Goal: Task Accomplishment & Management: Complete application form

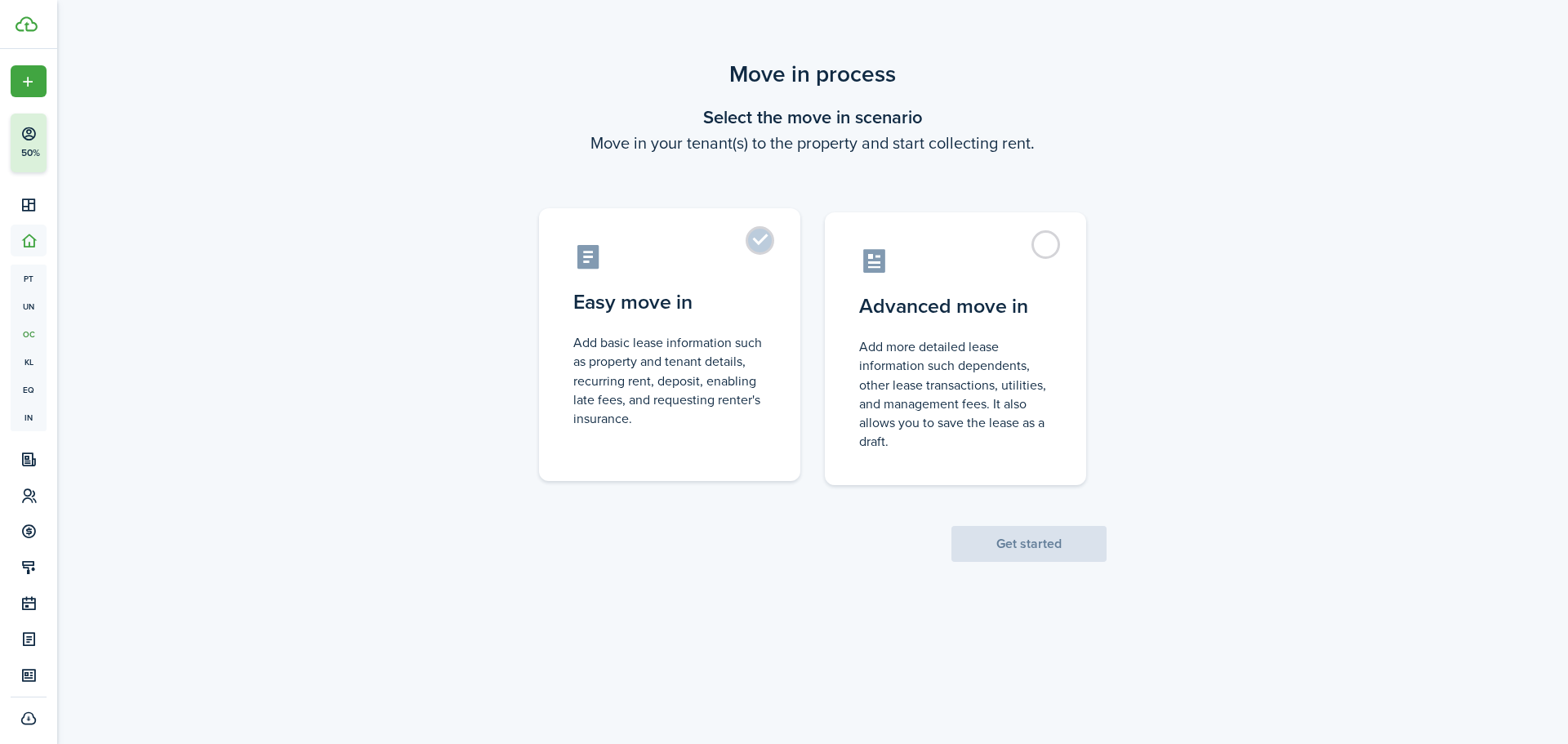
click at [774, 356] on label "Easy move in Add basic lease information such as property and tenant details, r…" at bounding box center [670, 344] width 262 height 273
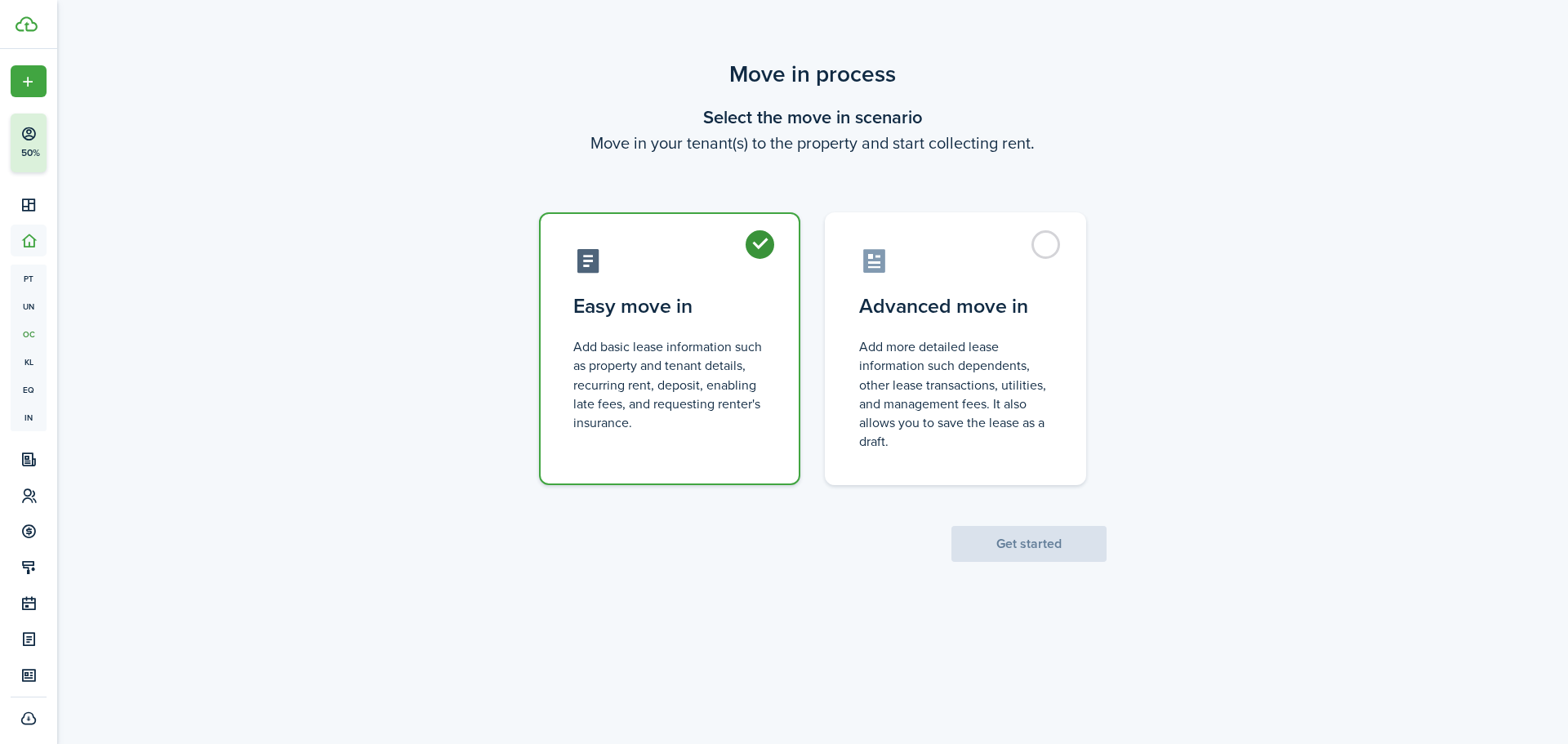
radio input "true"
click at [1051, 542] on button "Get started" at bounding box center [1029, 544] width 155 height 36
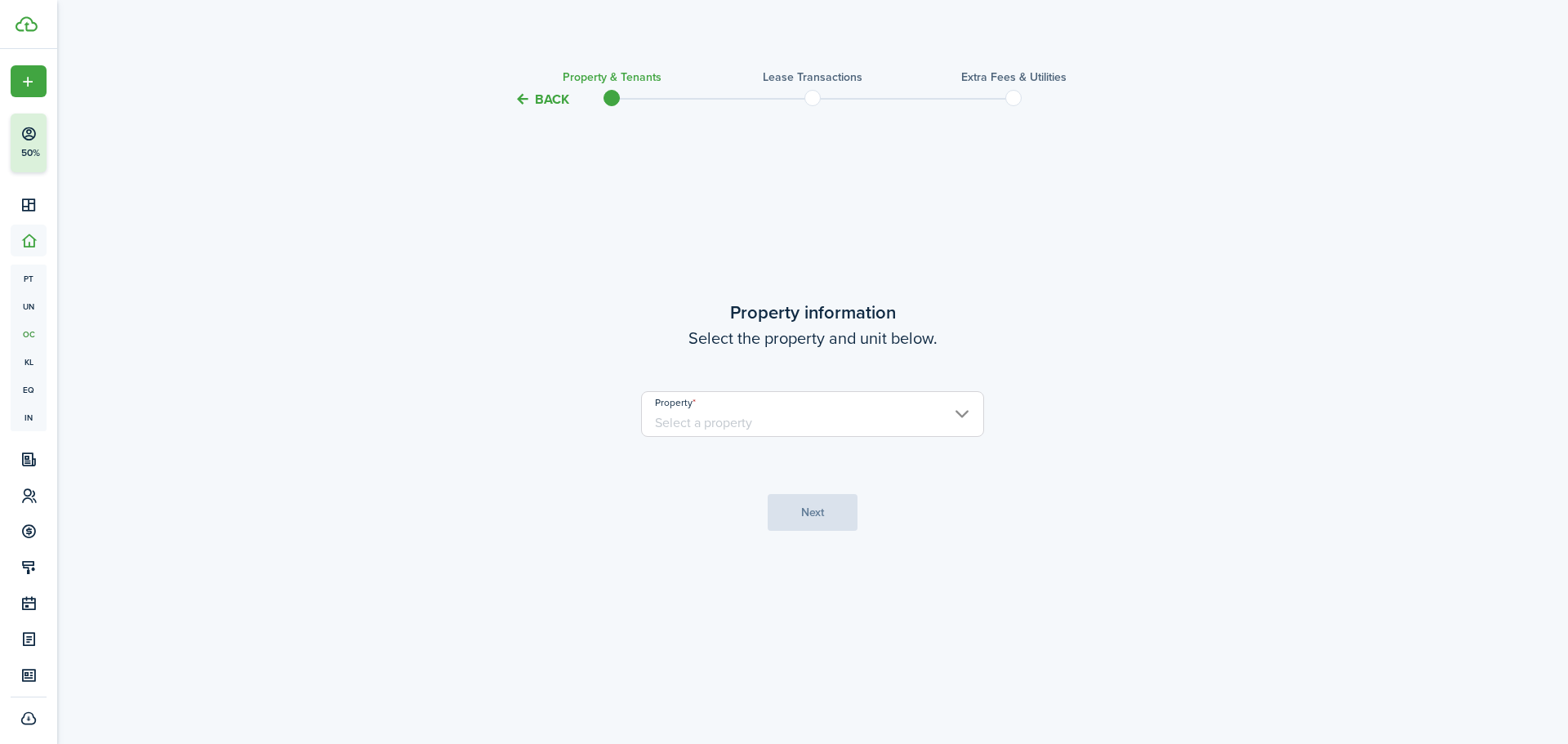
click at [825, 425] on input "Property" at bounding box center [812, 414] width 343 height 46
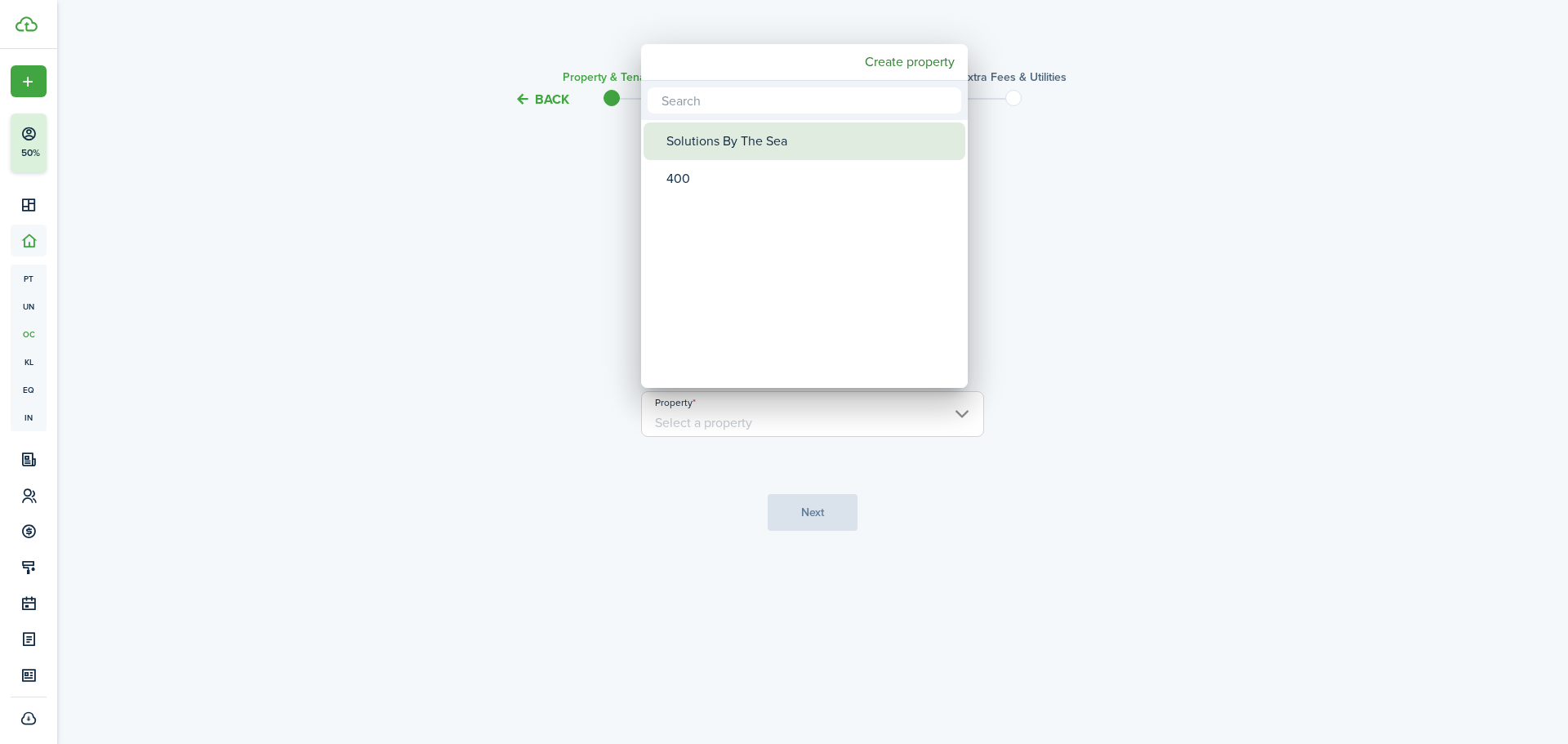
click at [712, 137] on div "Solutions By The Sea" at bounding box center [811, 141] width 289 height 38
type input "Solutions By The Sea"
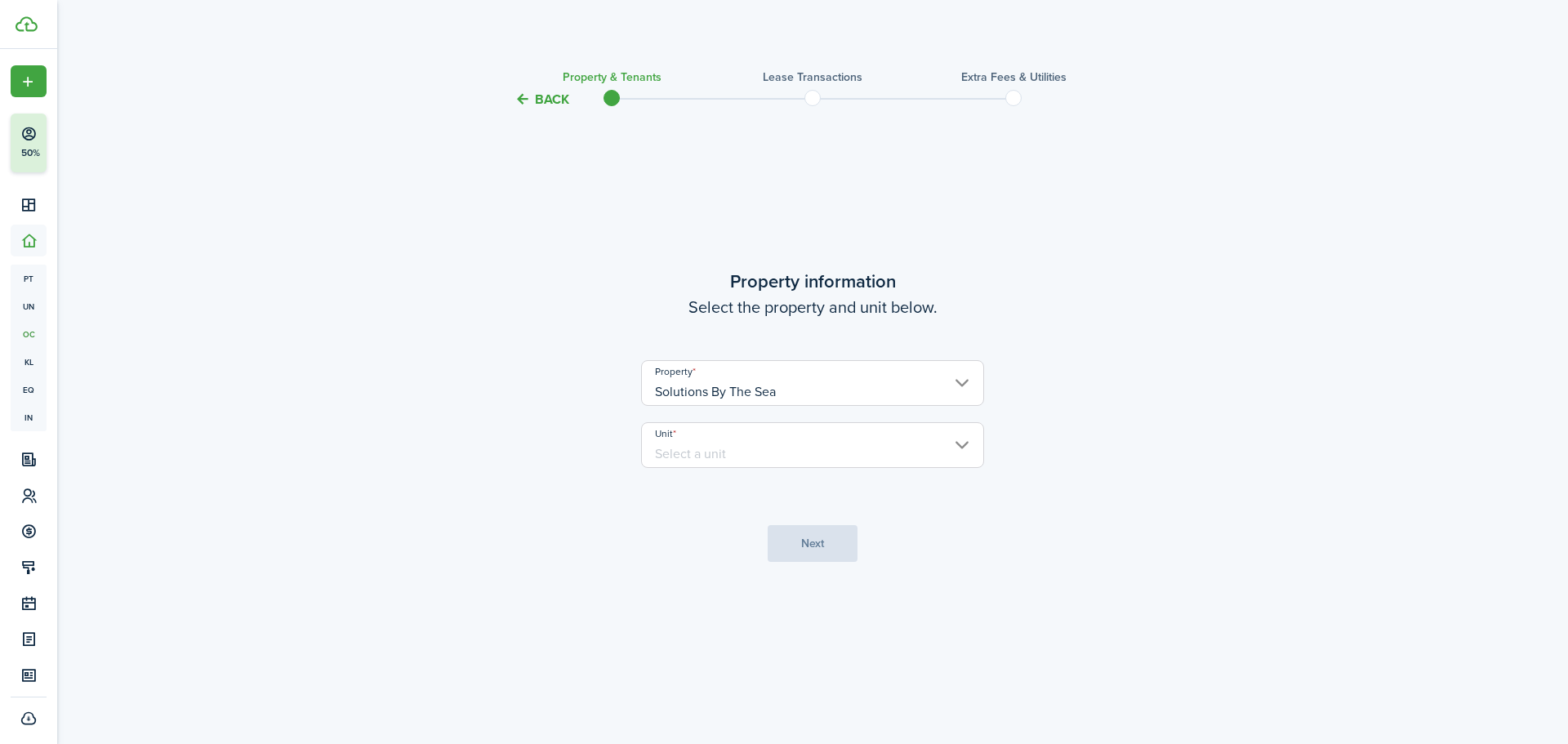
click at [746, 448] on input "Unit" at bounding box center [812, 445] width 343 height 46
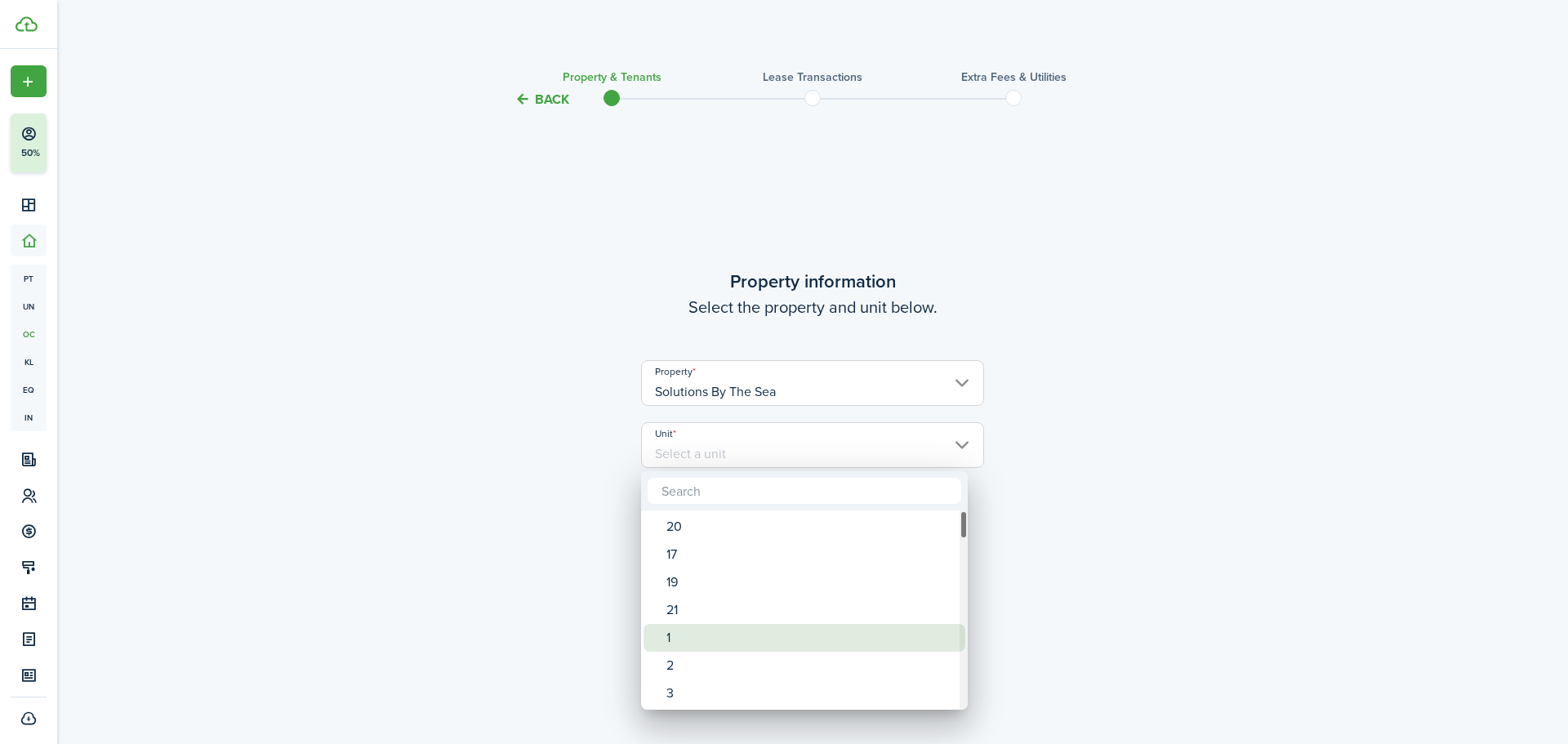
click at [705, 635] on div "1" at bounding box center [811, 637] width 289 height 28
type input "1"
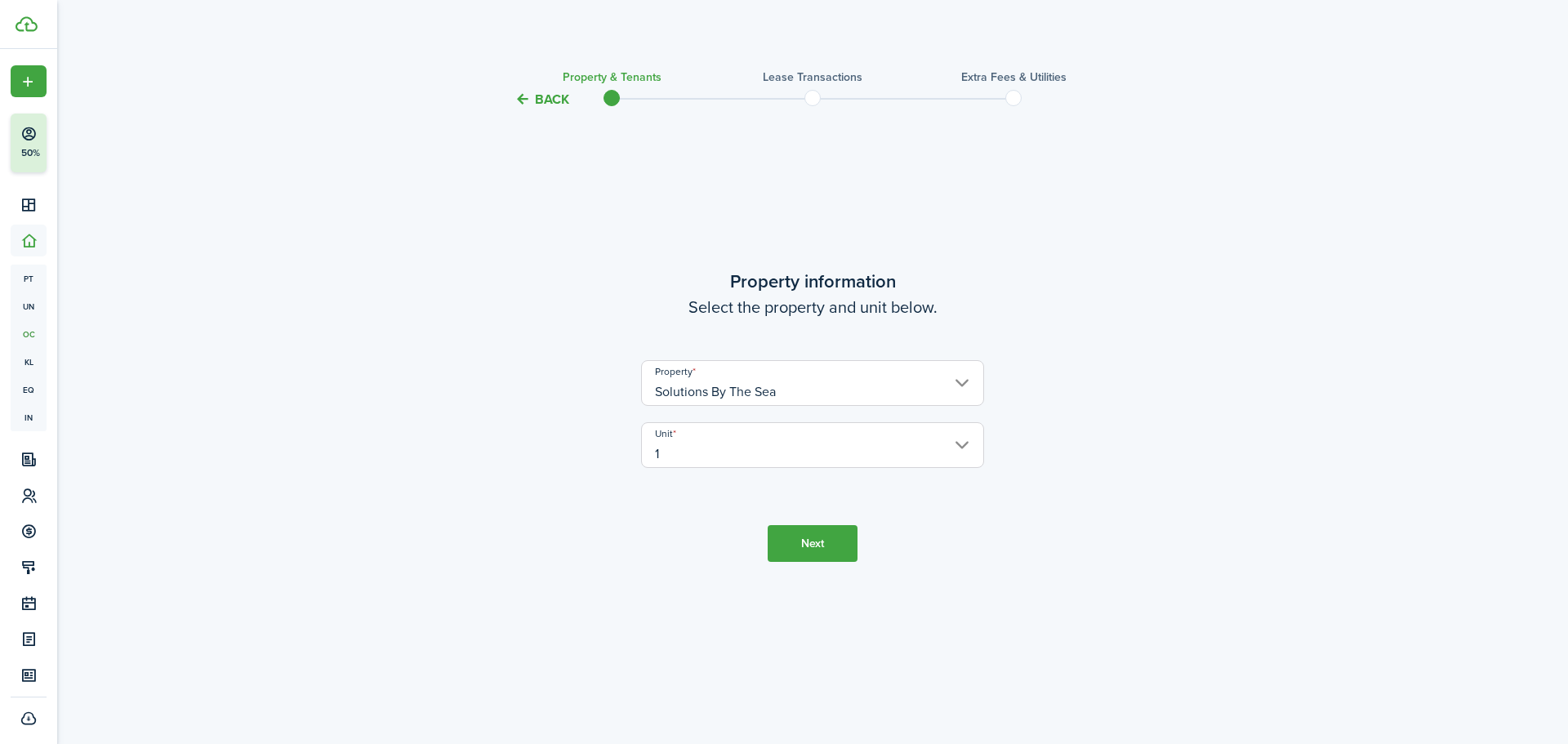
click at [793, 551] on button "Next" at bounding box center [813, 544] width 90 height 37
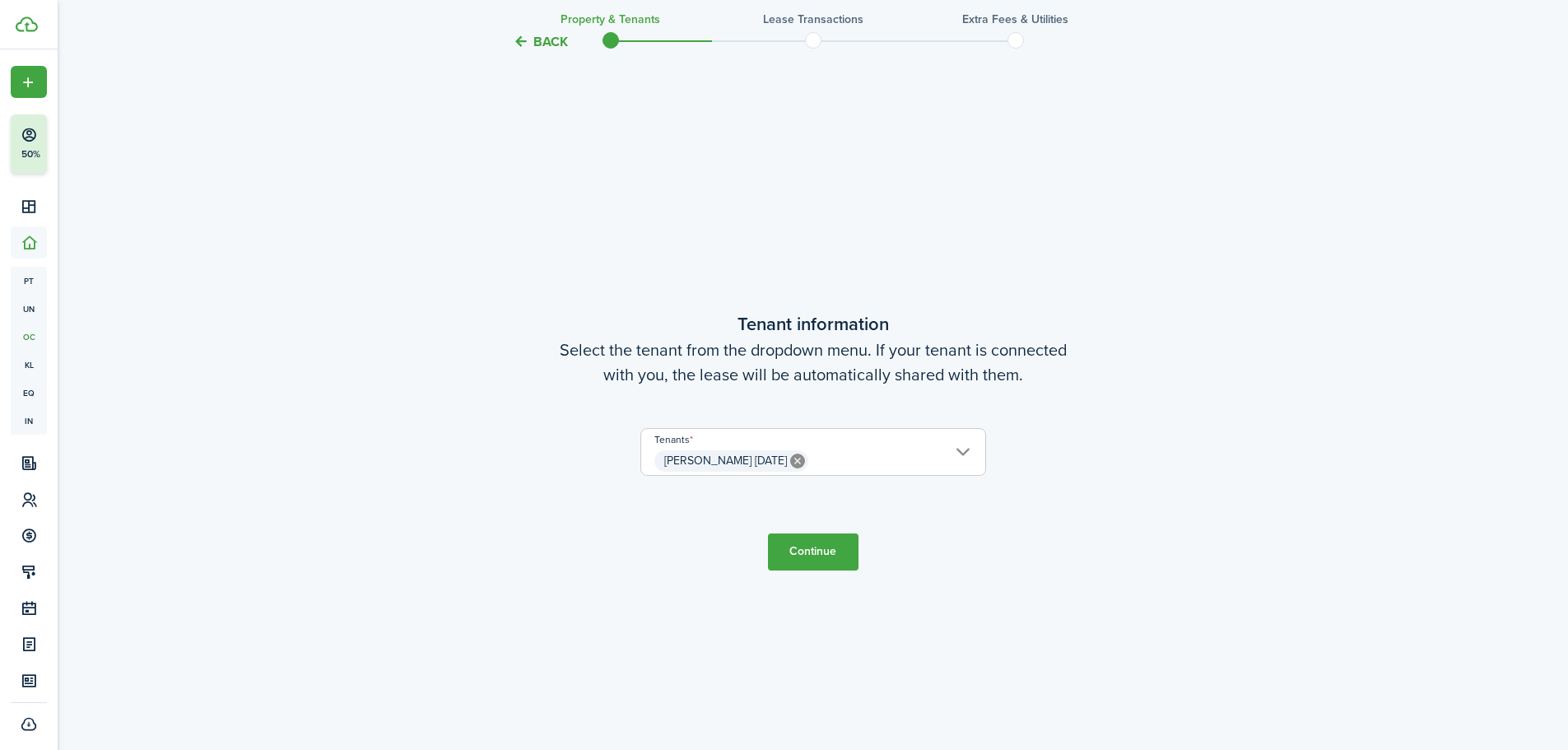
click at [823, 554] on button "Continue" at bounding box center [814, 552] width 91 height 37
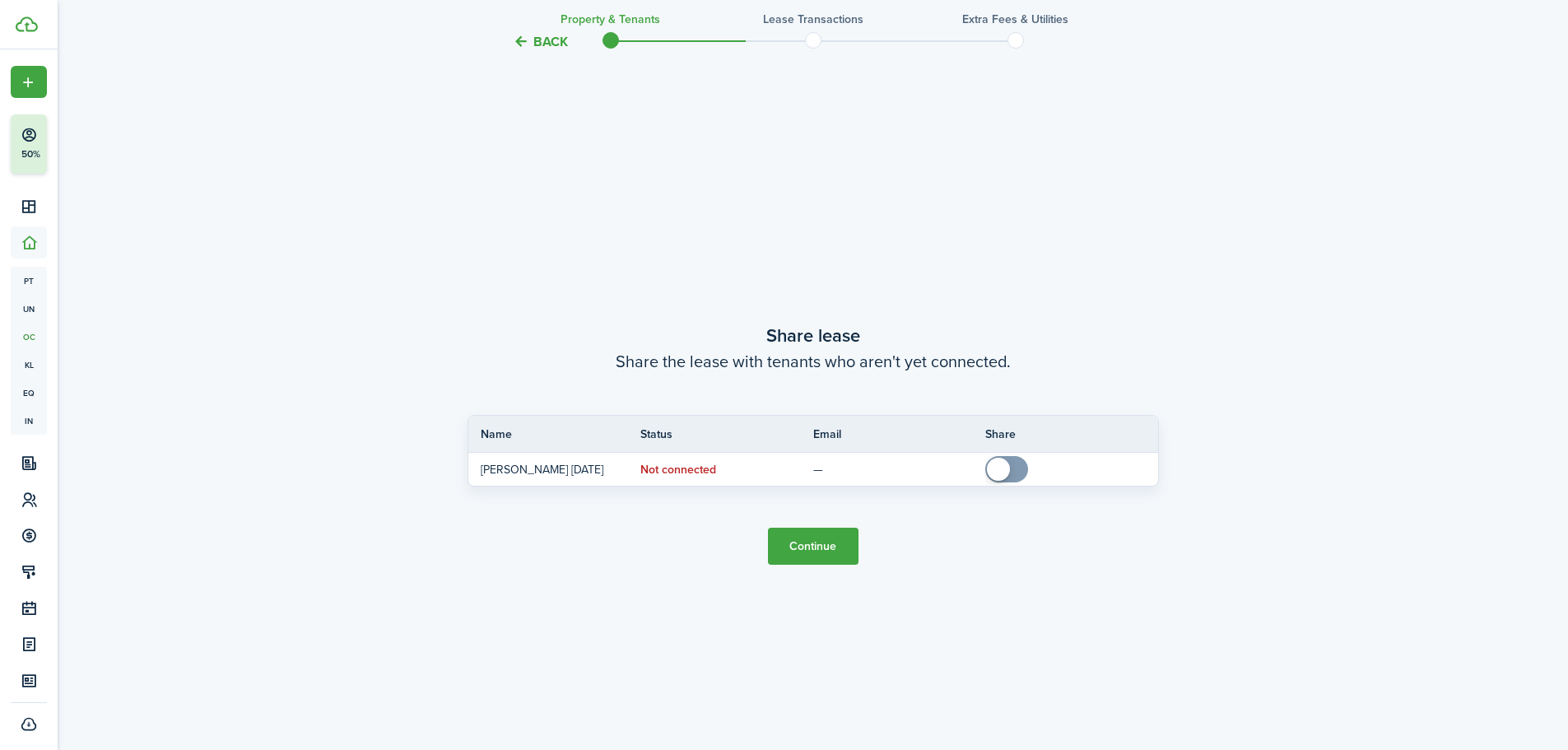
scroll to position [1390, 0]
click at [824, 546] on button "Continue" at bounding box center [814, 543] width 91 height 37
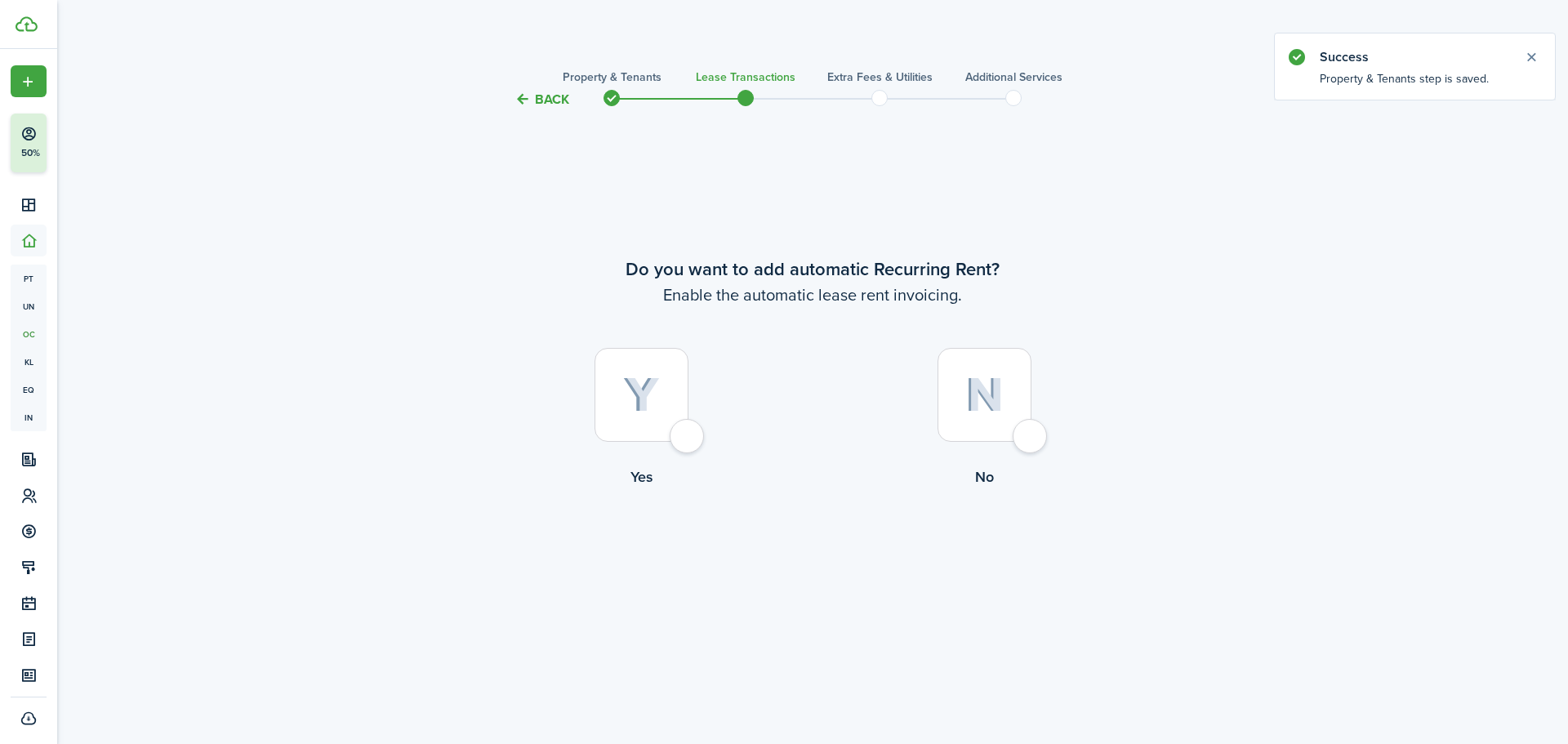
click at [977, 388] on img at bounding box center [985, 395] width 39 height 35
radio input "true"
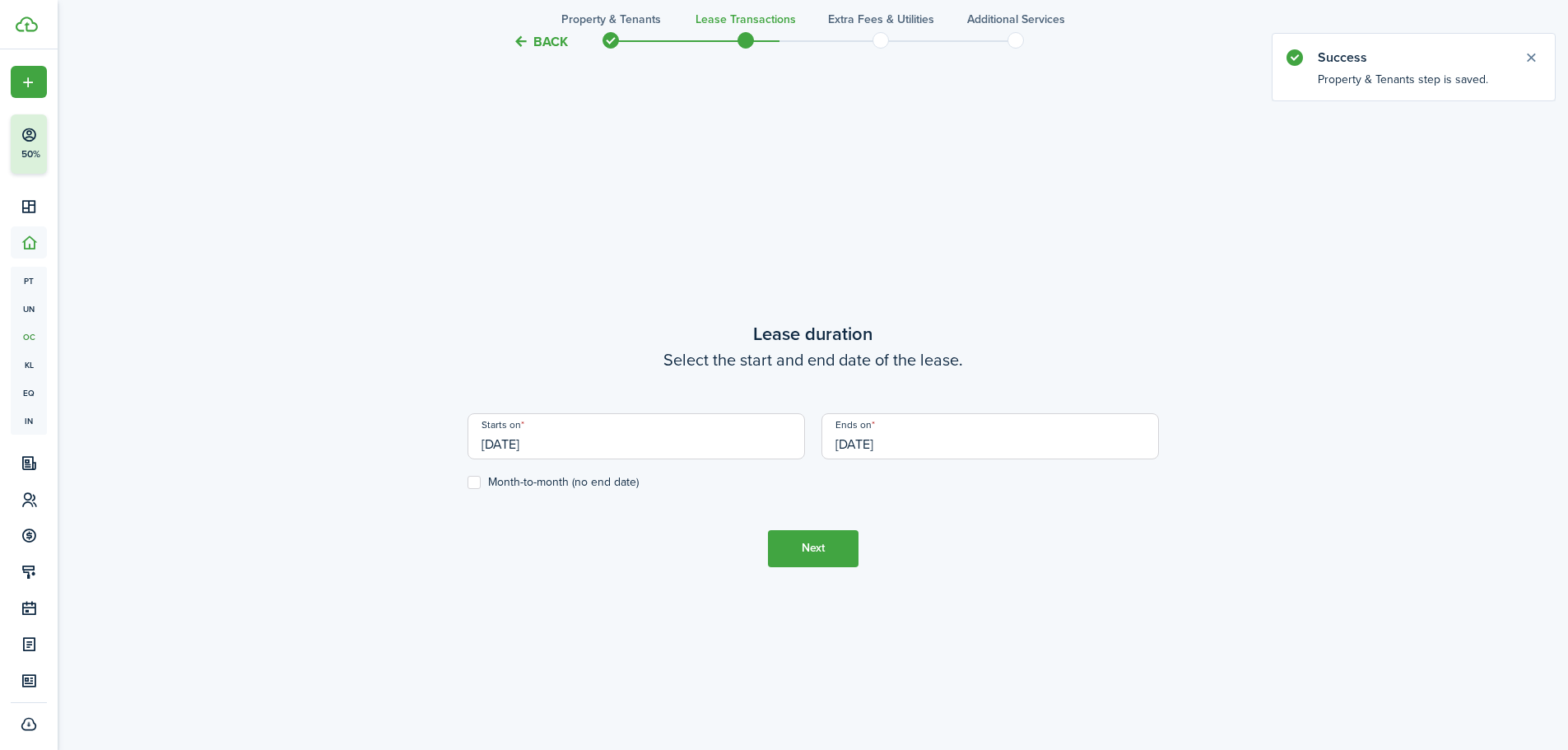
scroll to position [640, 0]
click at [476, 479] on label "Month-to-month (no end date)" at bounding box center [553, 479] width 171 height 13
click at [467, 479] on input "Month-to-month (no end date)" at bounding box center [467, 479] width 1 height 1
checkbox input "true"
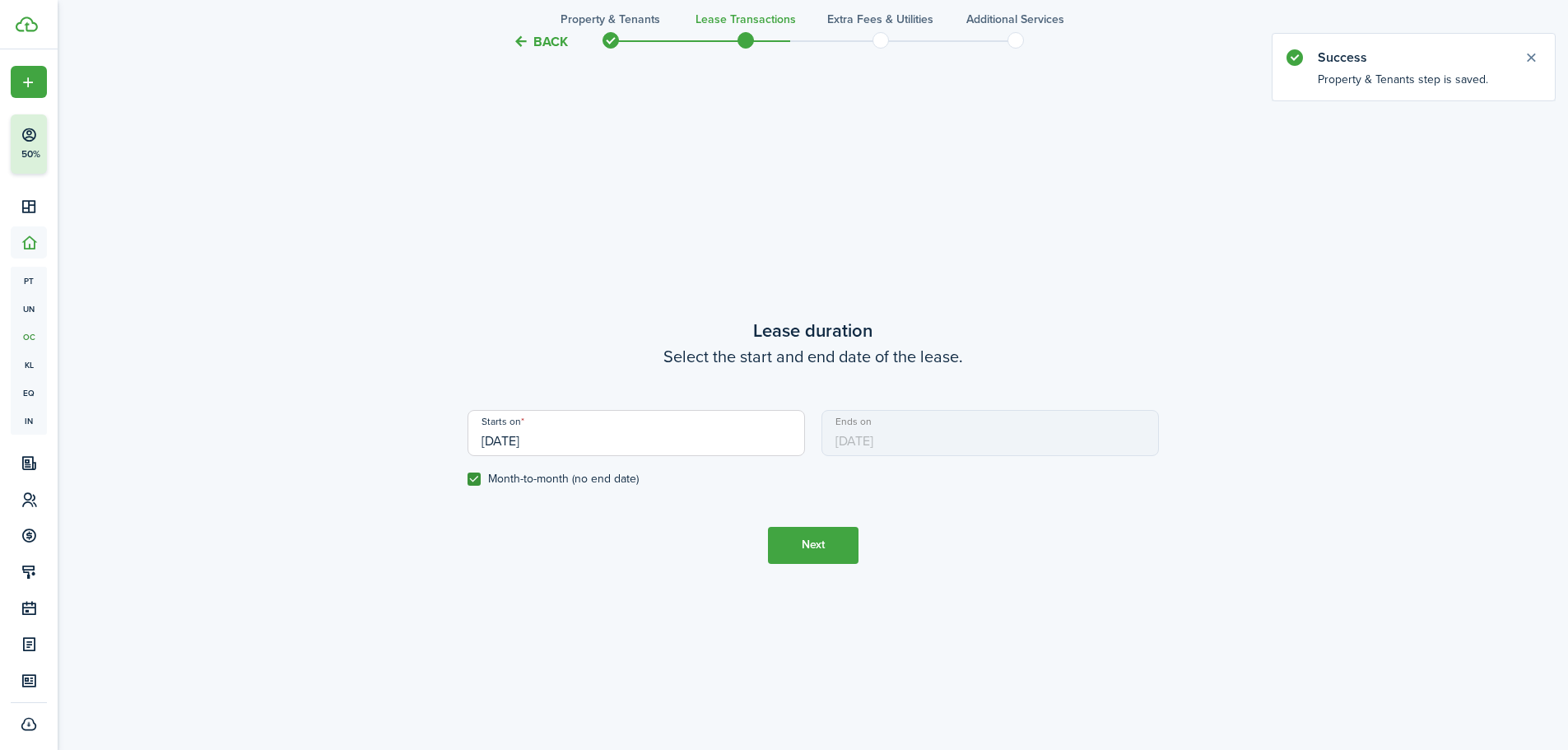
click at [816, 541] on button "Next" at bounding box center [814, 545] width 91 height 37
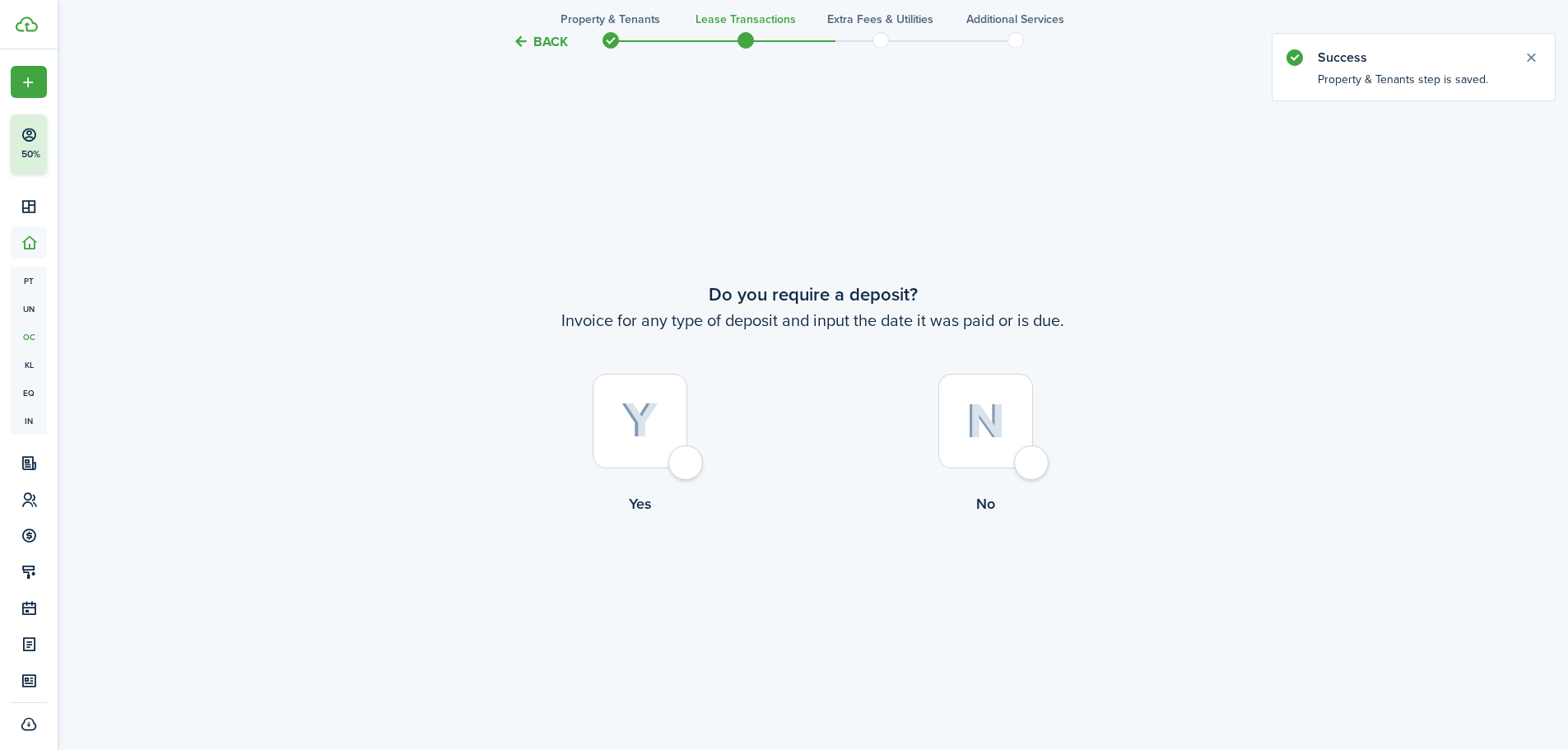
scroll to position [1390, 0]
click at [977, 431] on img at bounding box center [986, 420] width 39 height 35
radio input "true"
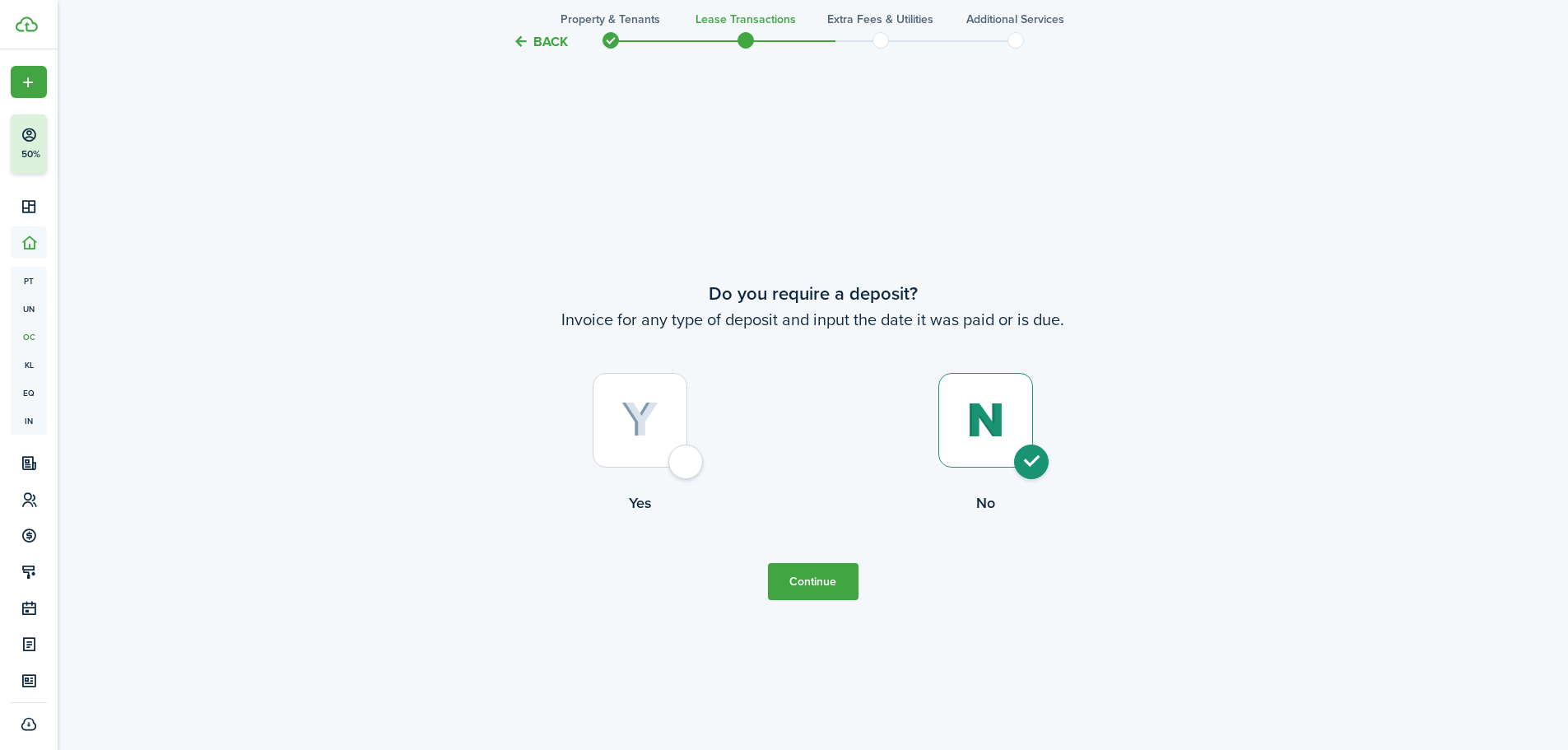
click at [821, 574] on button "Continue" at bounding box center [814, 581] width 91 height 37
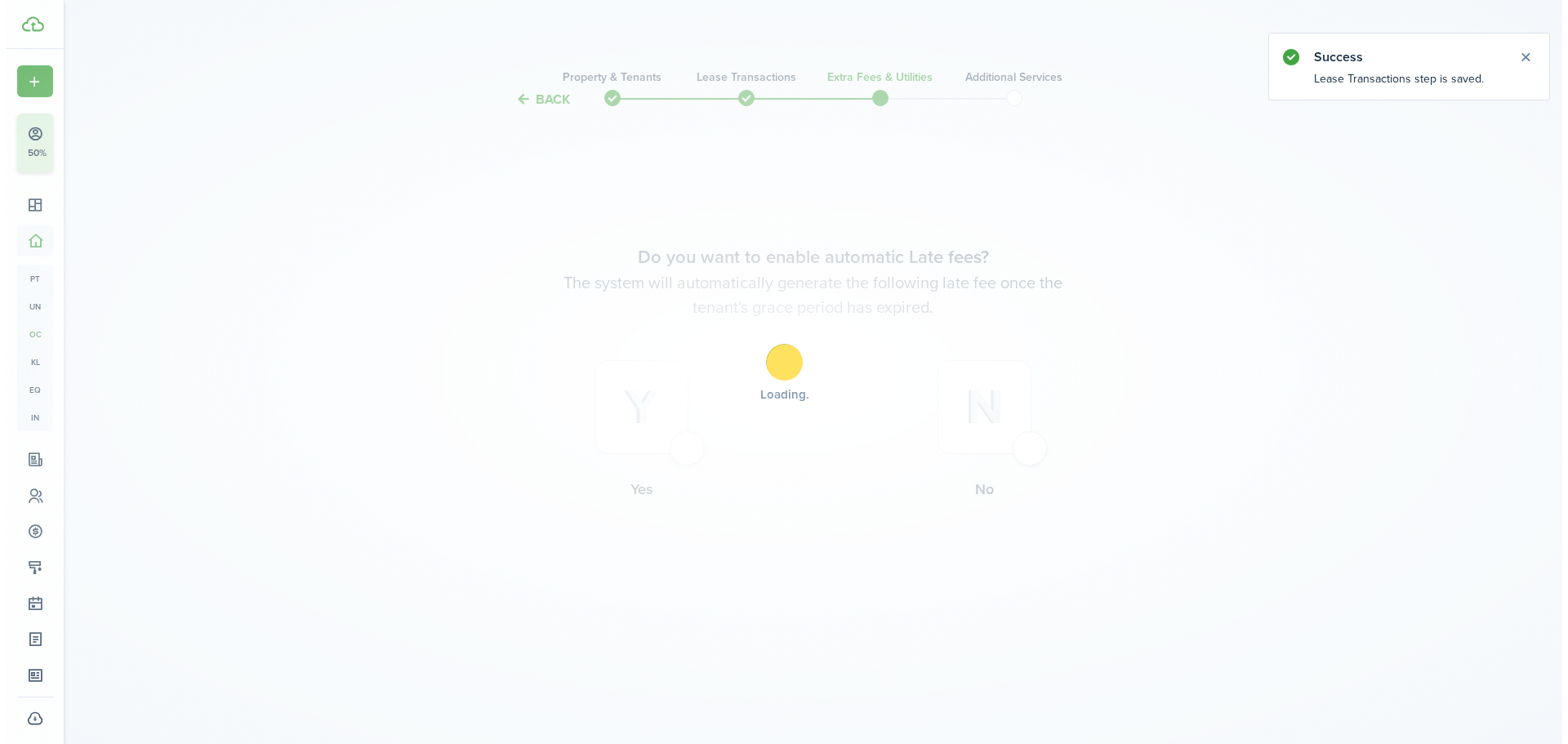
scroll to position [0, 0]
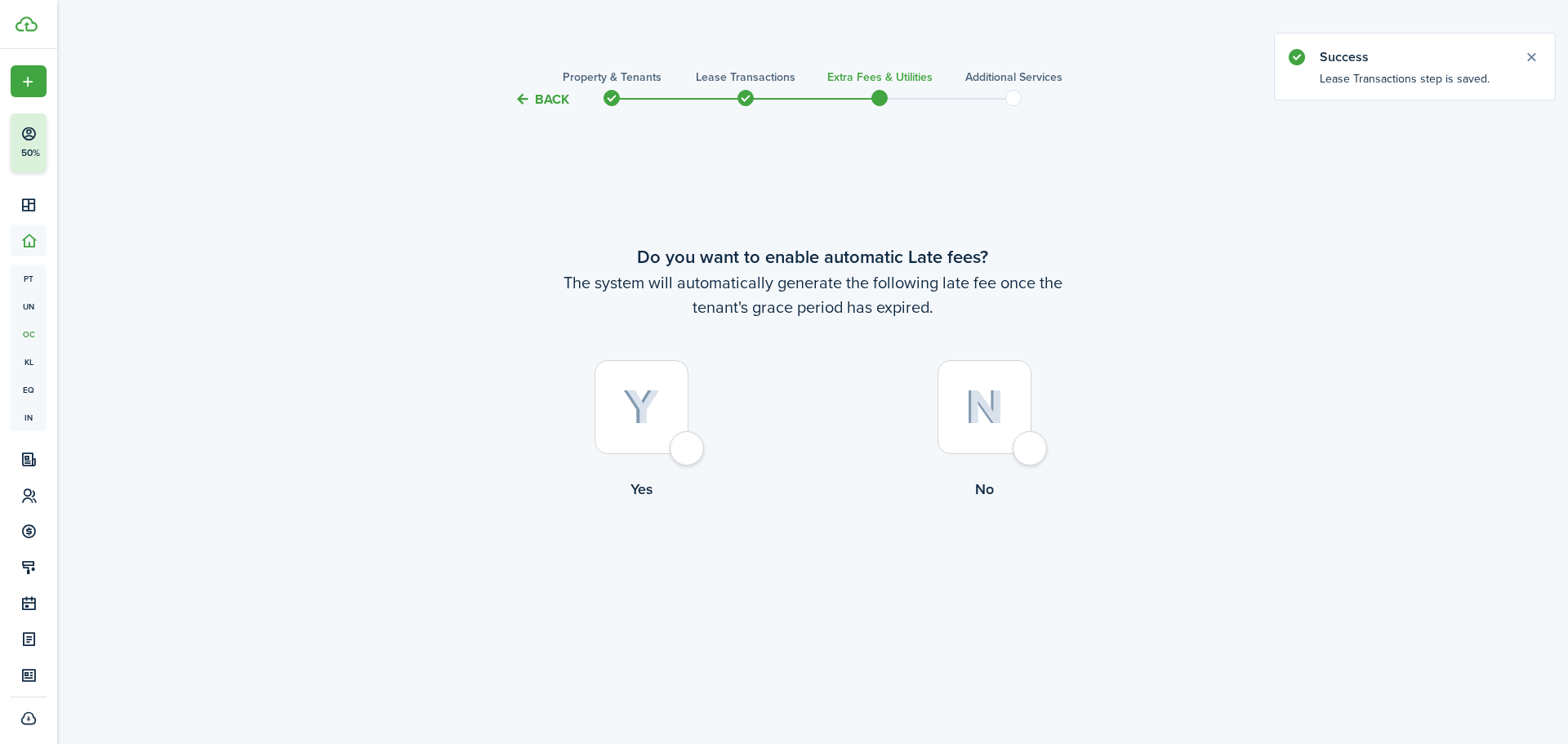
click at [979, 402] on img at bounding box center [985, 407] width 39 height 35
radio input "true"
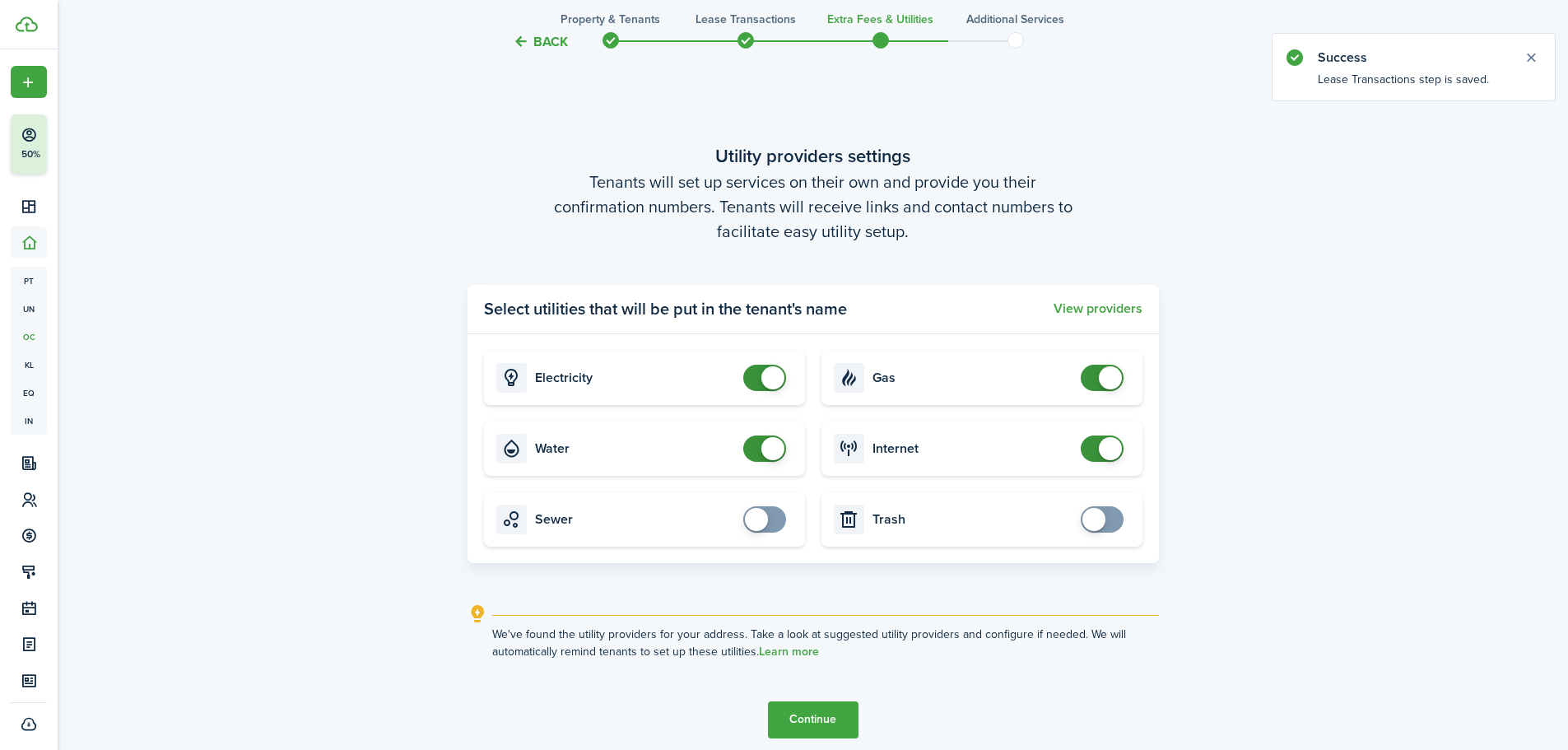
scroll to position [750, 0]
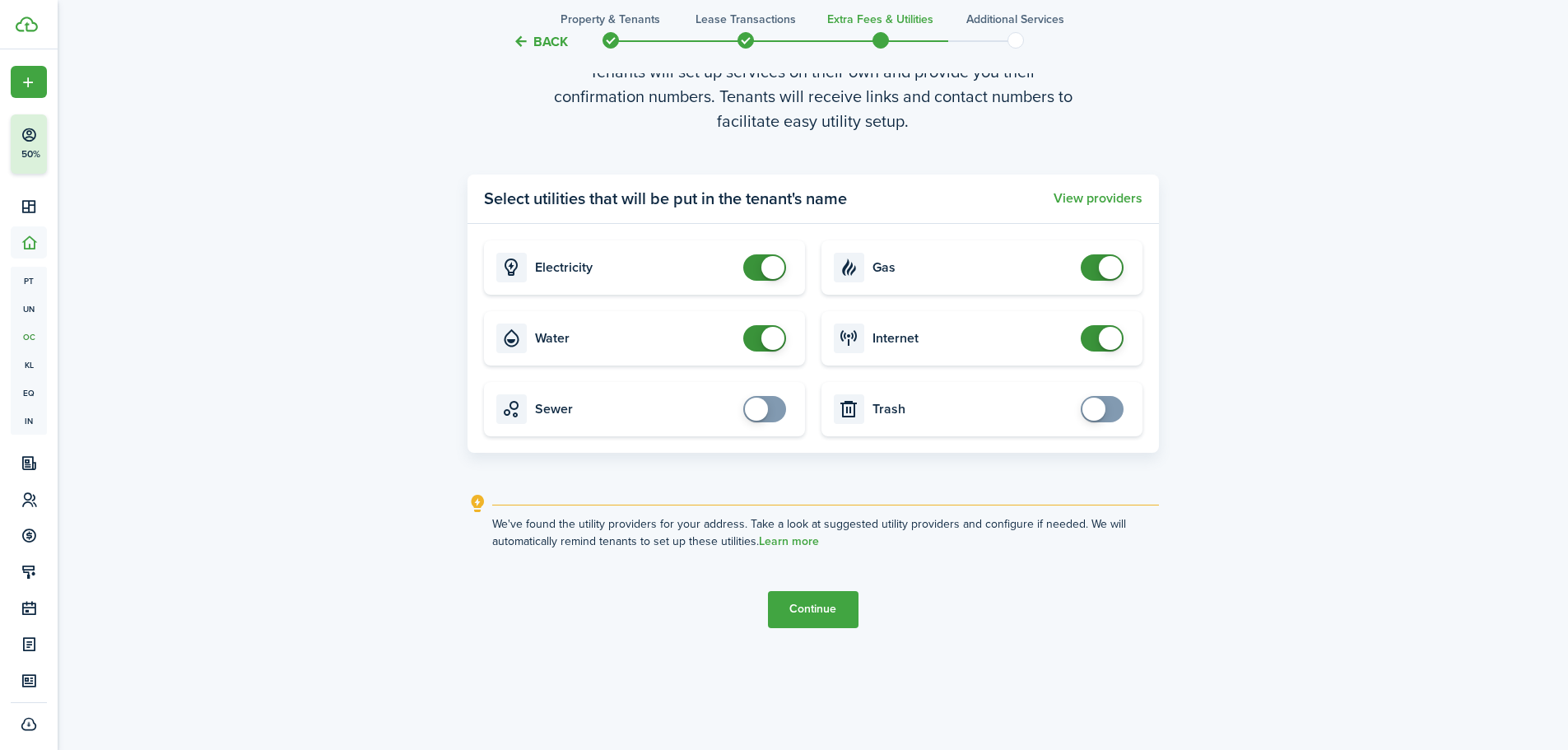
click at [804, 607] on button "Continue" at bounding box center [814, 609] width 91 height 37
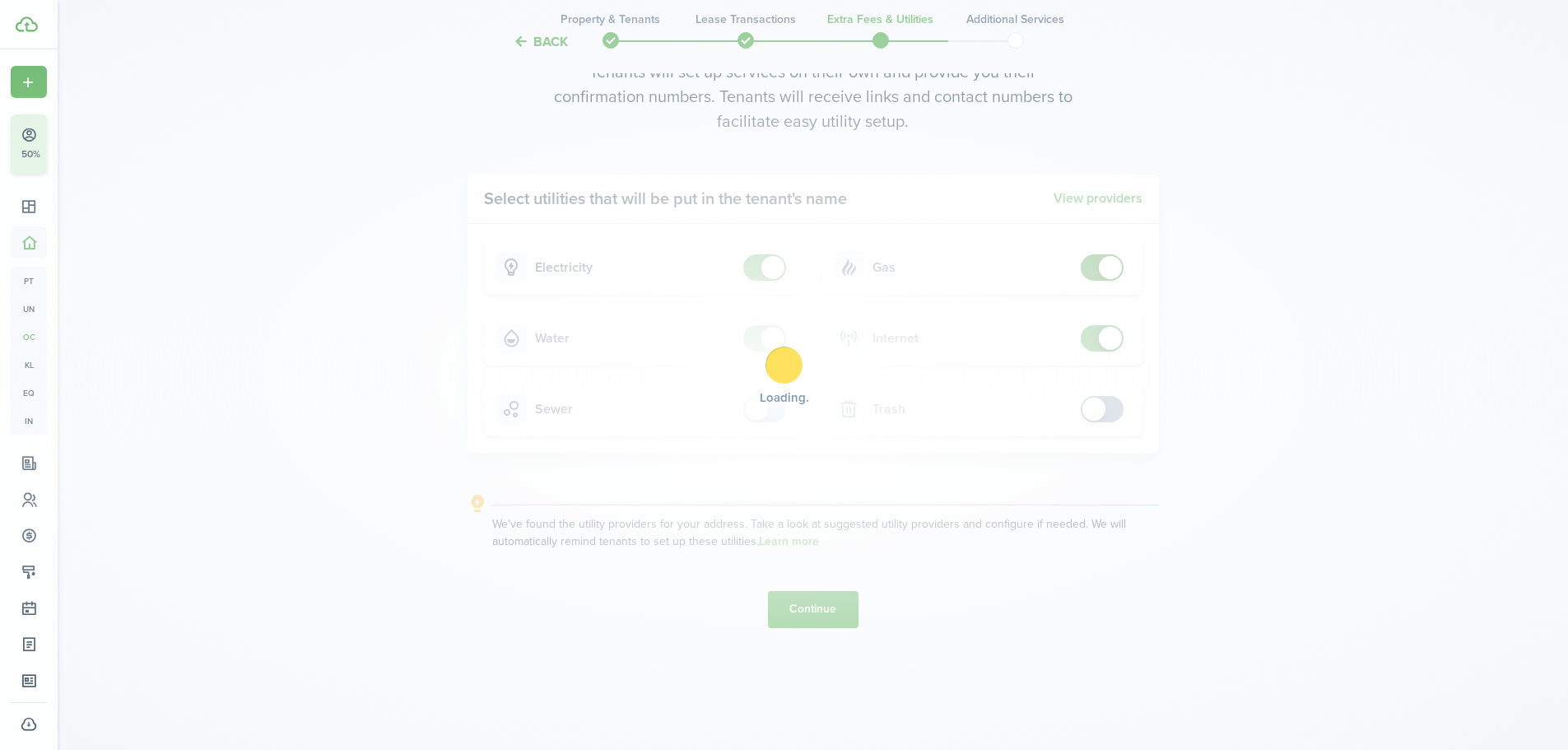
scroll to position [0, 0]
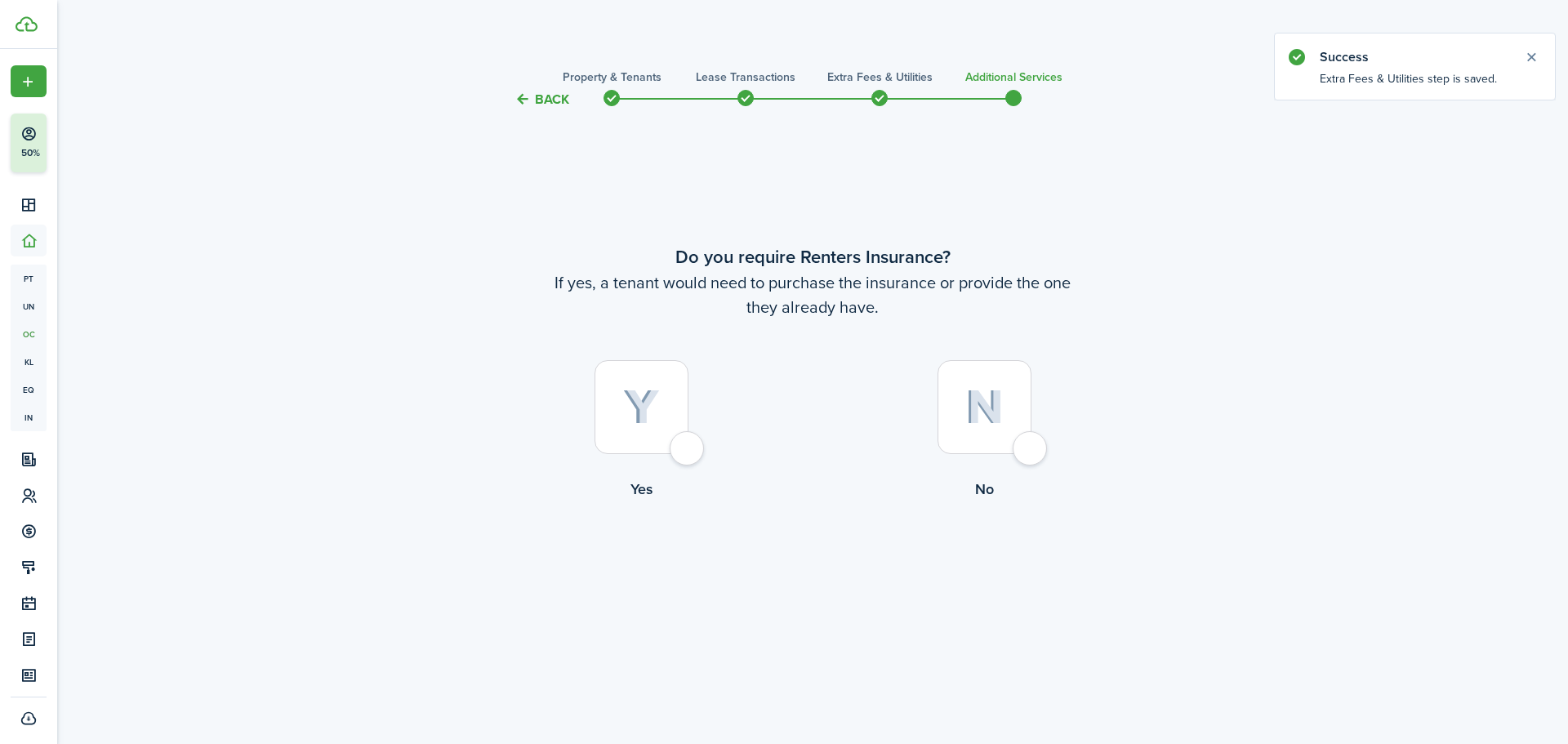
click at [989, 416] on img at bounding box center [985, 407] width 39 height 35
radio input "true"
click at [831, 571] on button "Complete move in" at bounding box center [813, 568] width 120 height 37
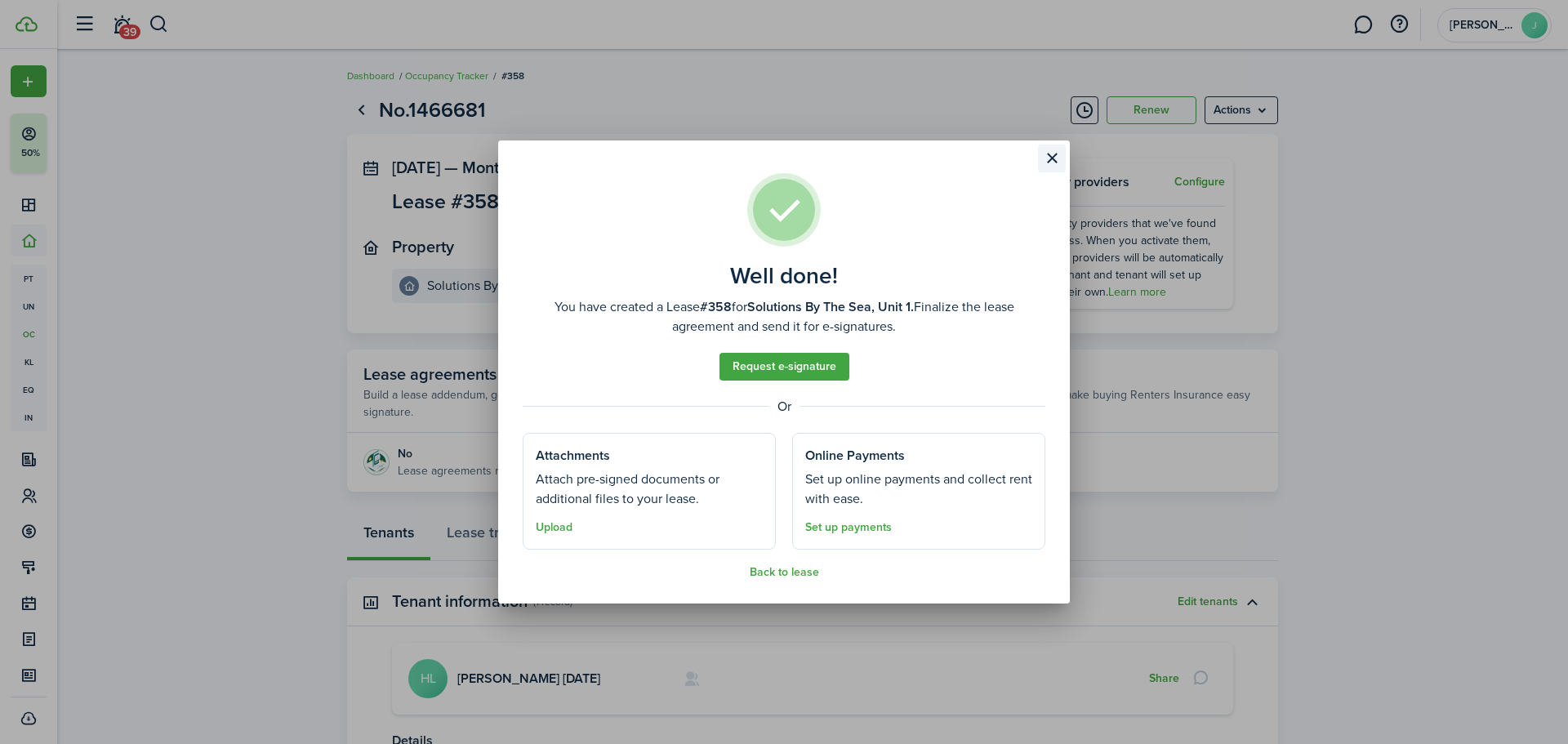
click at [1051, 163] on button "Close modal" at bounding box center [1052, 158] width 28 height 28
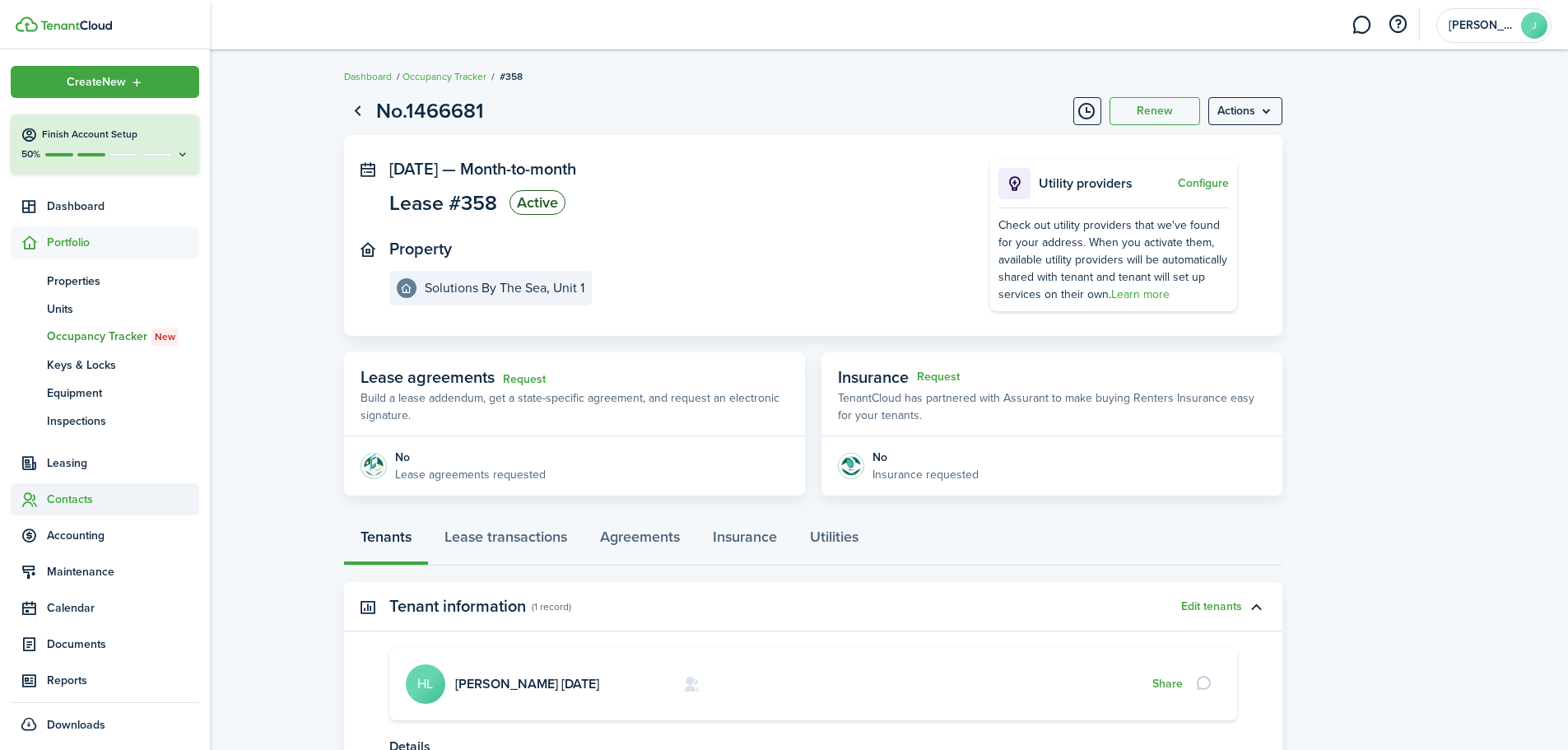
click at [78, 505] on span "Contacts" at bounding box center [123, 499] width 153 height 18
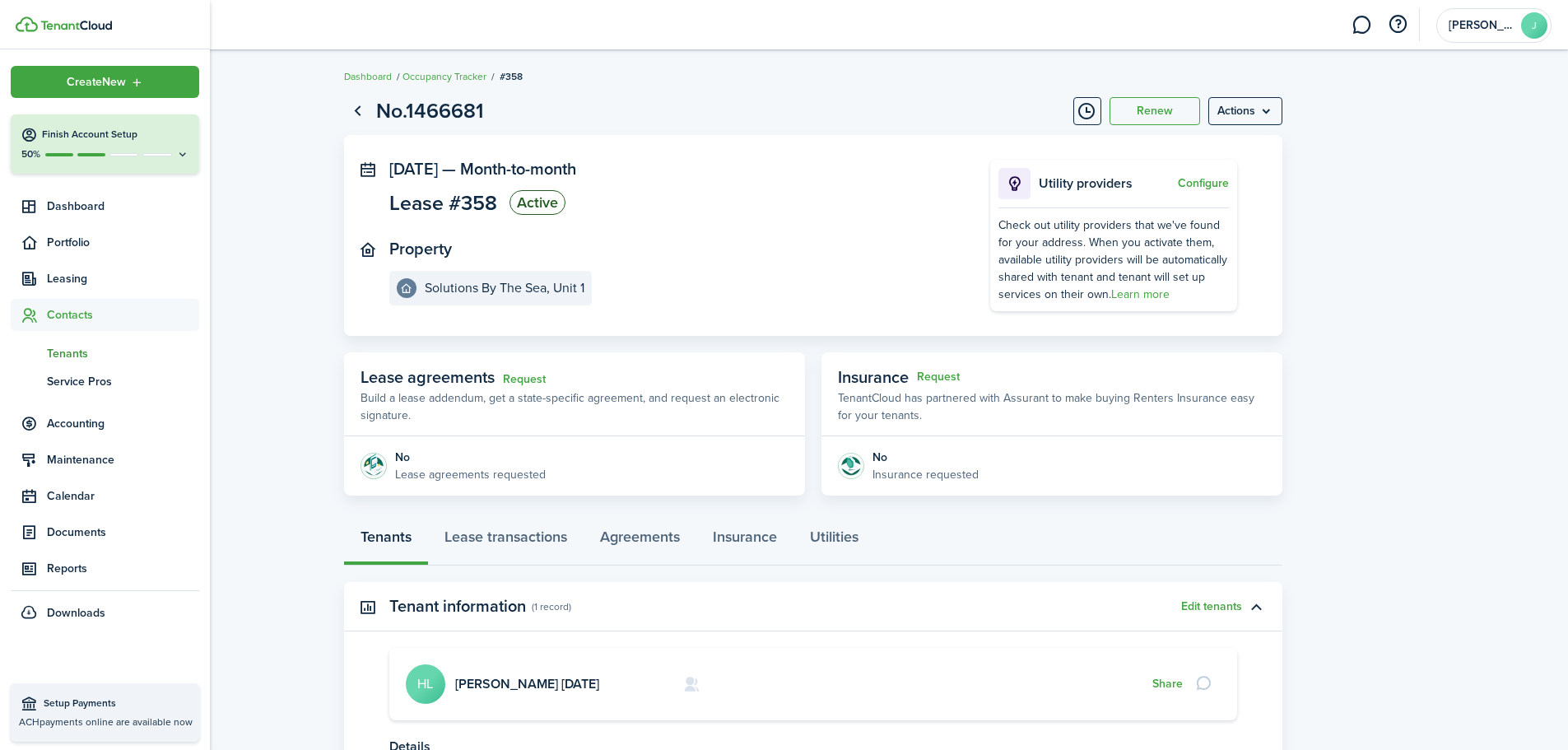
click at [70, 347] on span "Tenants" at bounding box center [123, 354] width 153 height 18
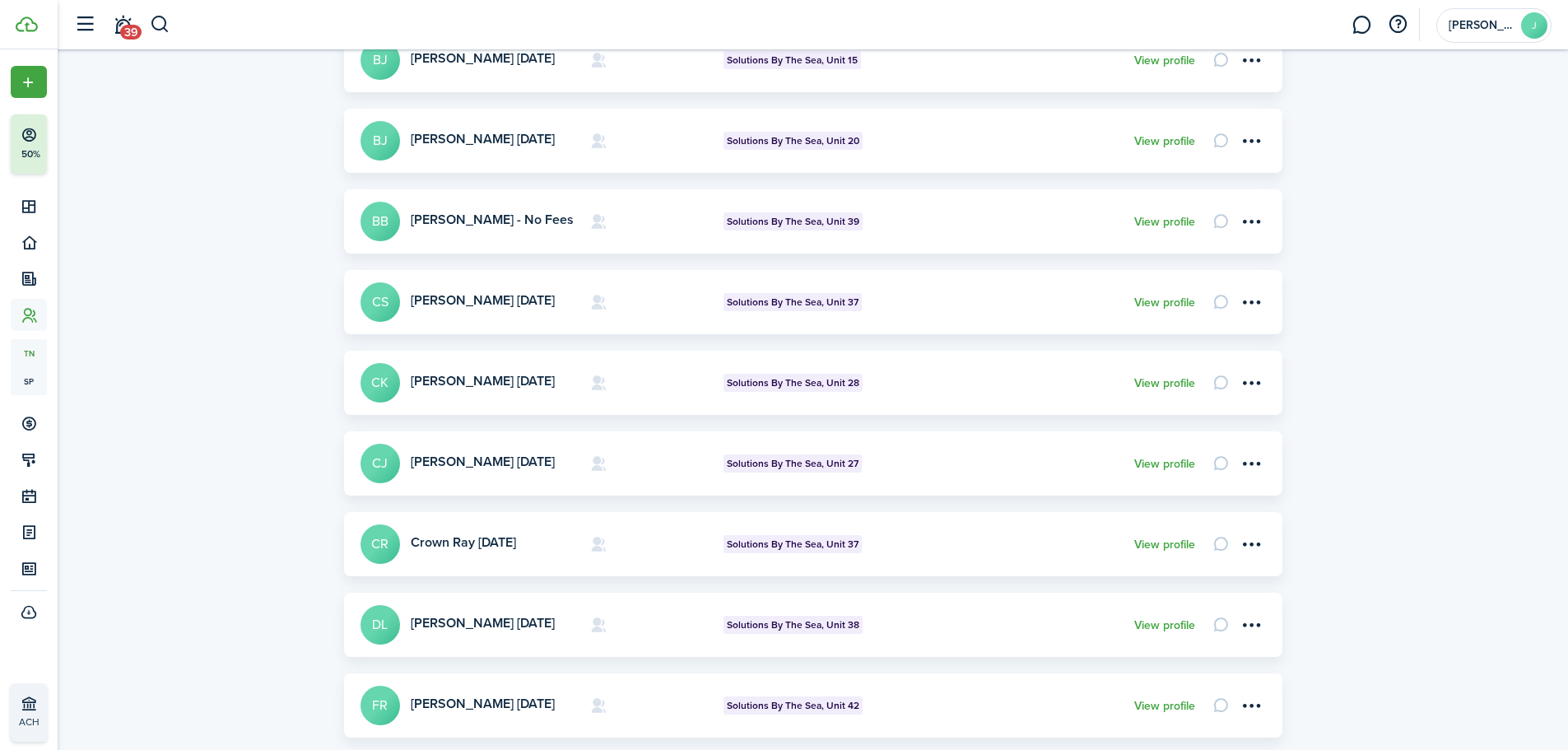
scroll to position [489, 0]
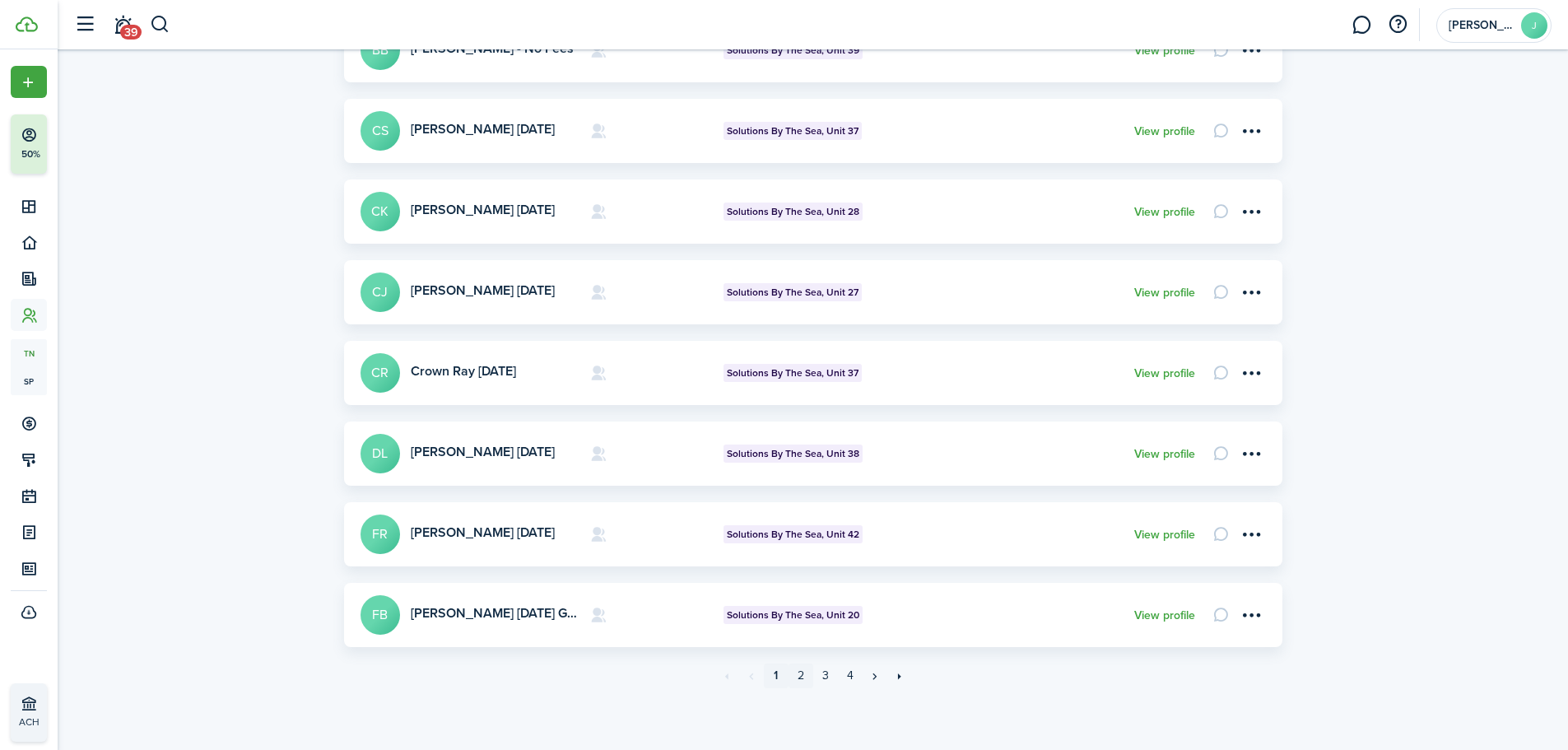
click at [805, 675] on link "2" at bounding box center [801, 676] width 25 height 25
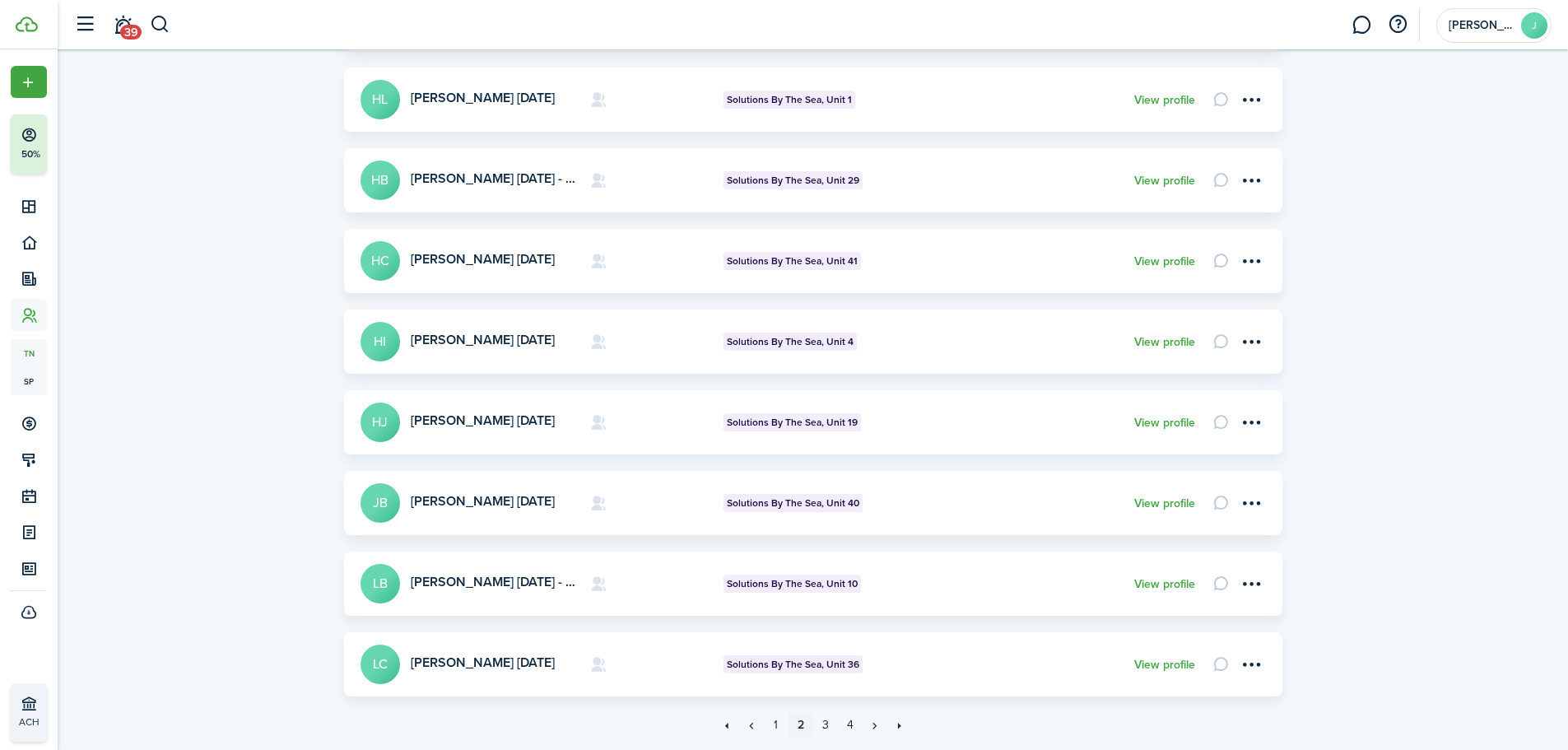
scroll to position [489, 0]
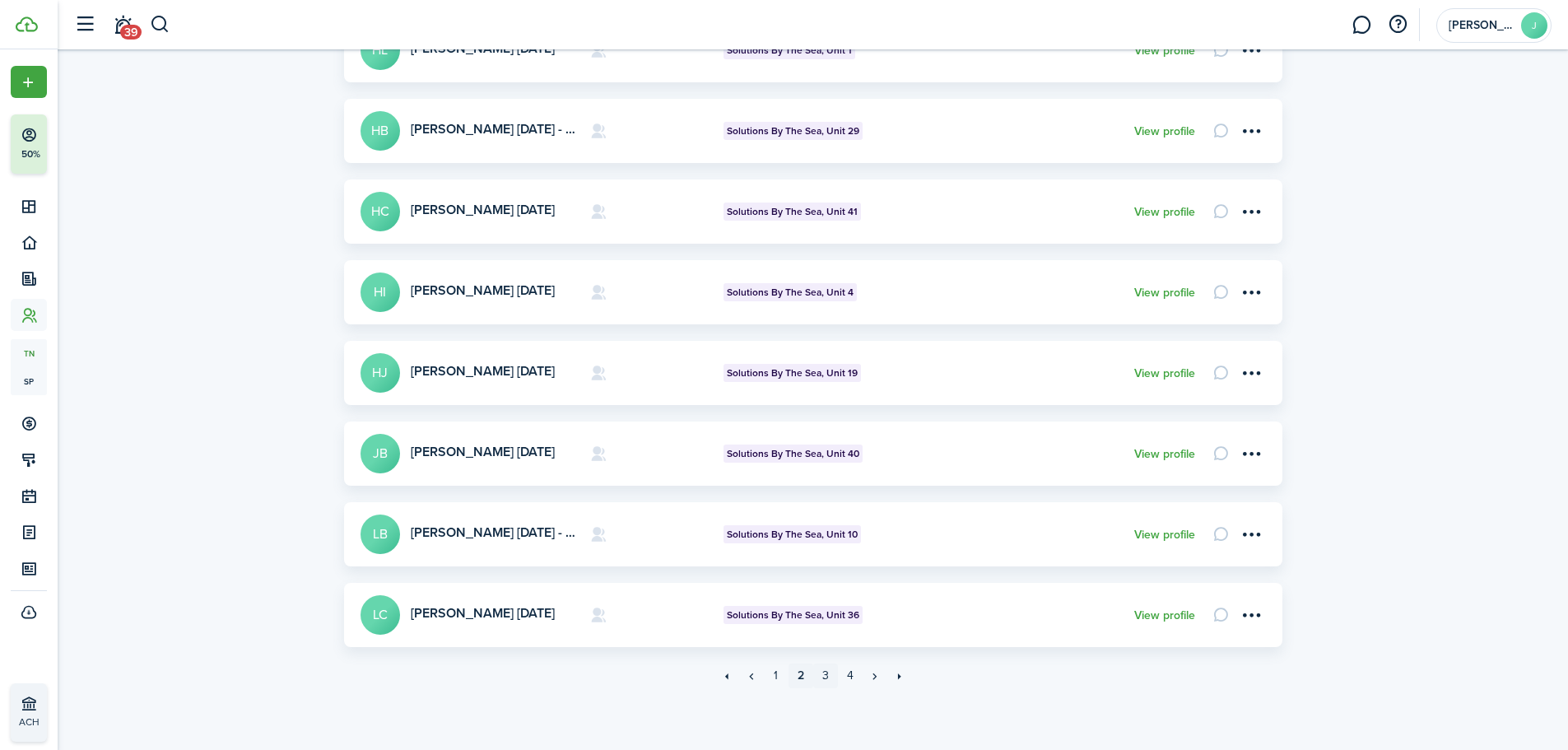
click at [821, 679] on link "3" at bounding box center [826, 676] width 25 height 25
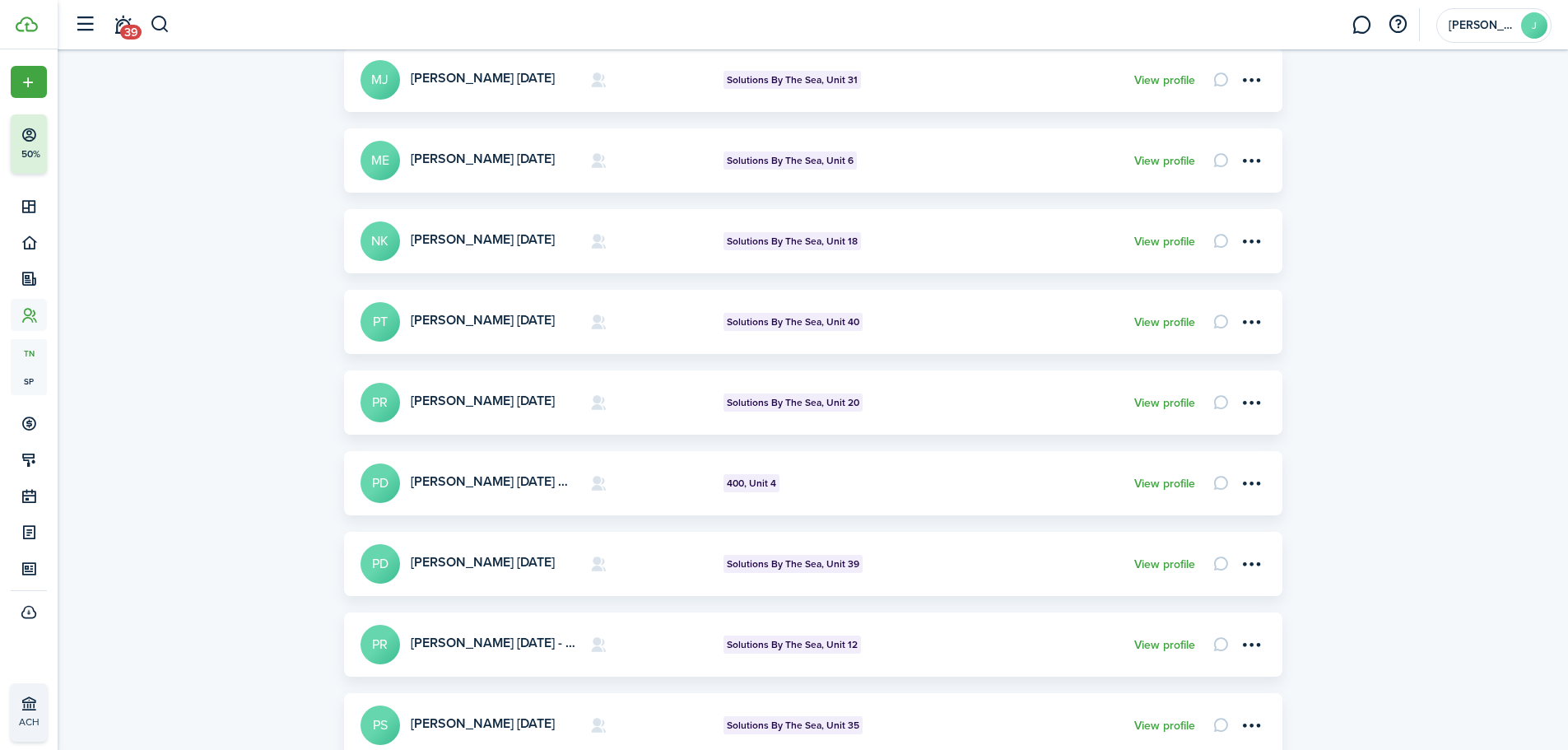
scroll to position [489, 0]
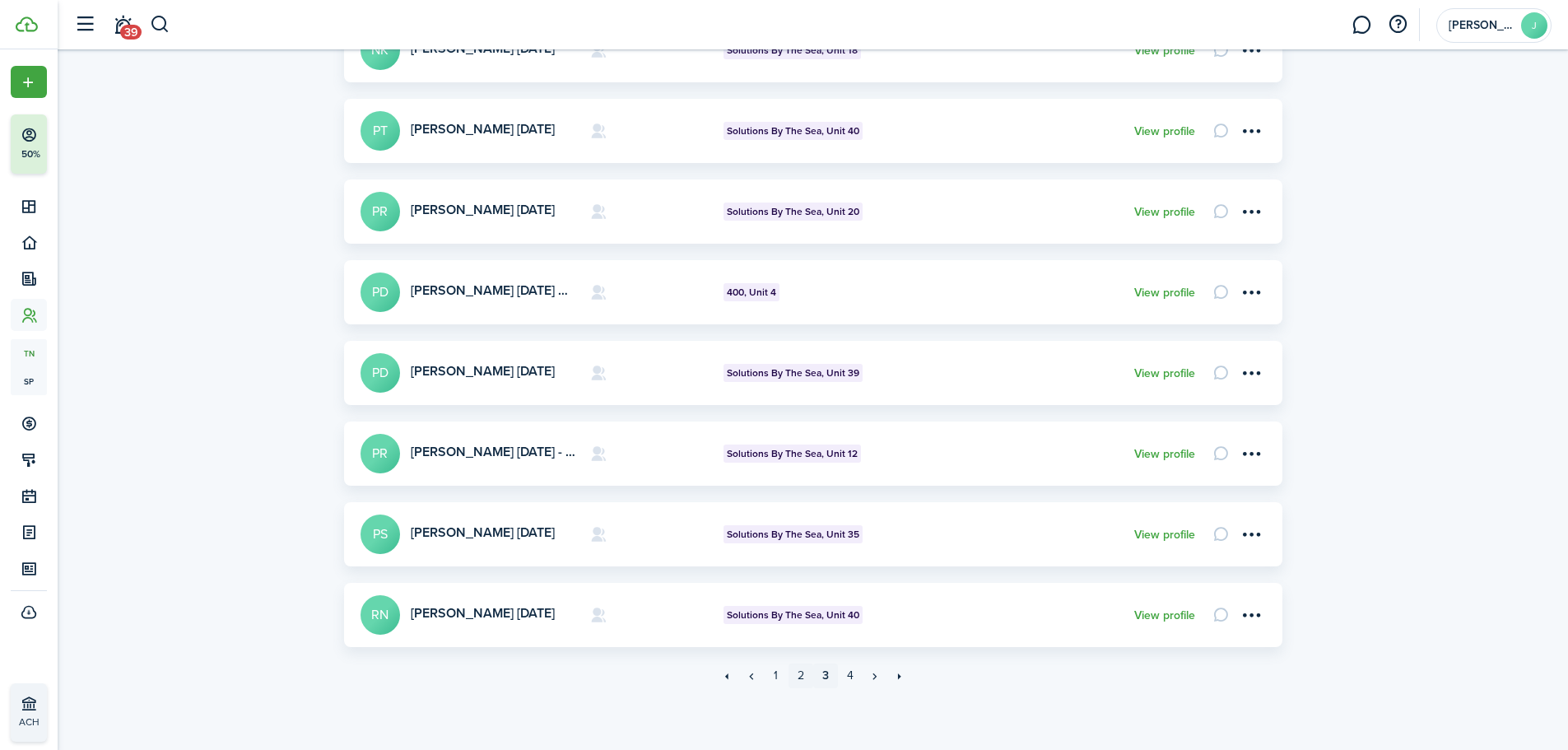
click at [798, 675] on link "2" at bounding box center [801, 676] width 25 height 25
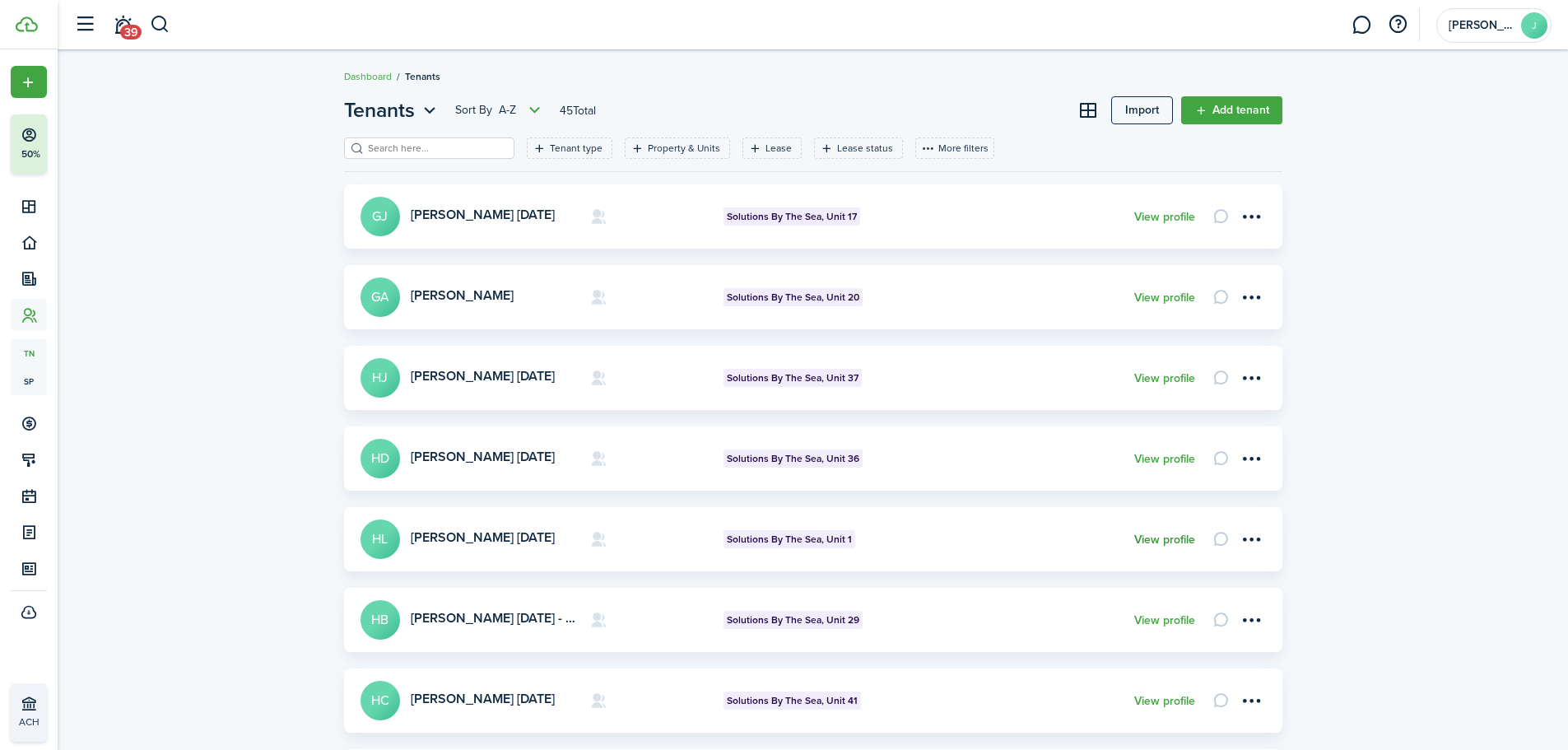
click at [1160, 541] on link "View profile" at bounding box center [1164, 540] width 61 height 13
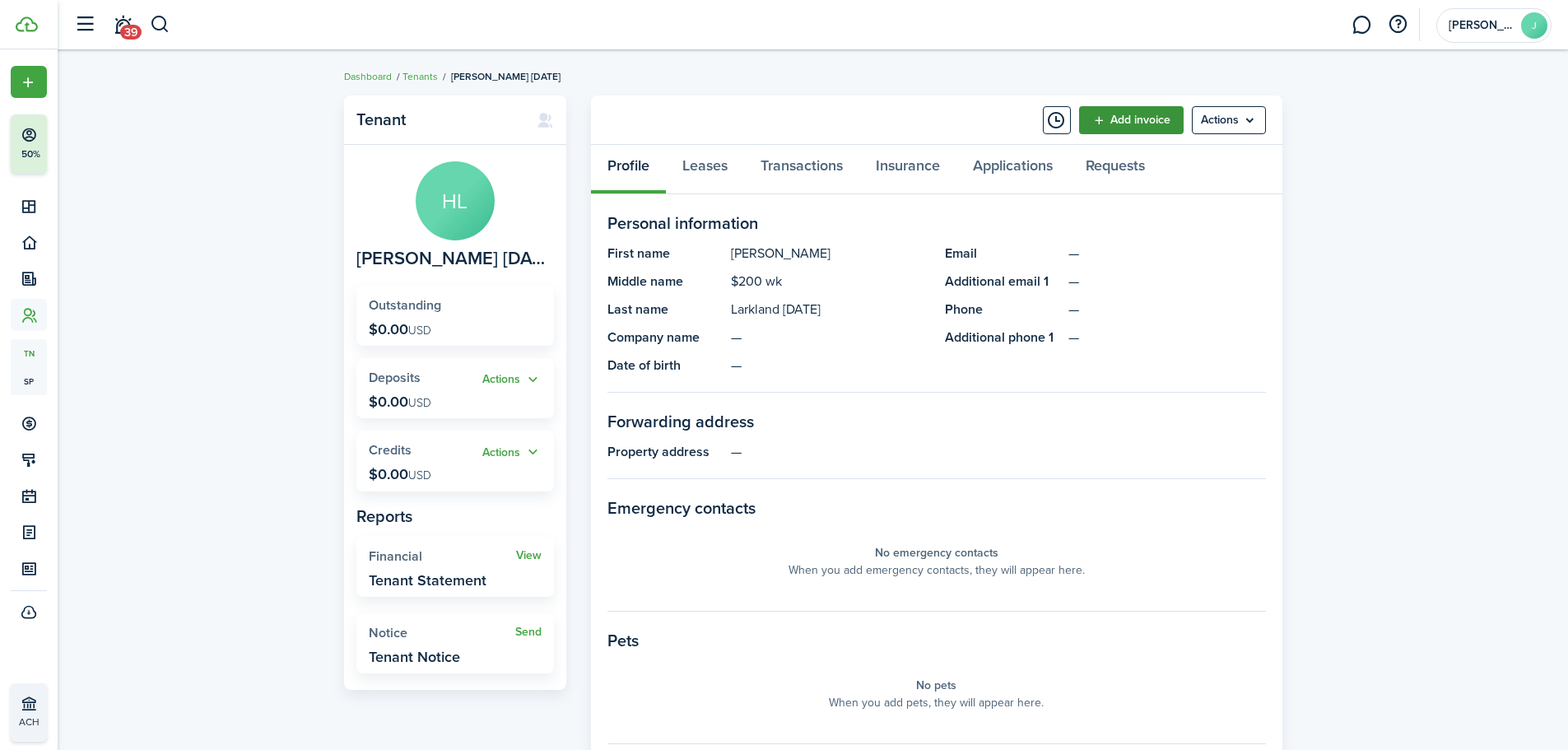
click at [1138, 121] on link "Add invoice" at bounding box center [1131, 120] width 105 height 28
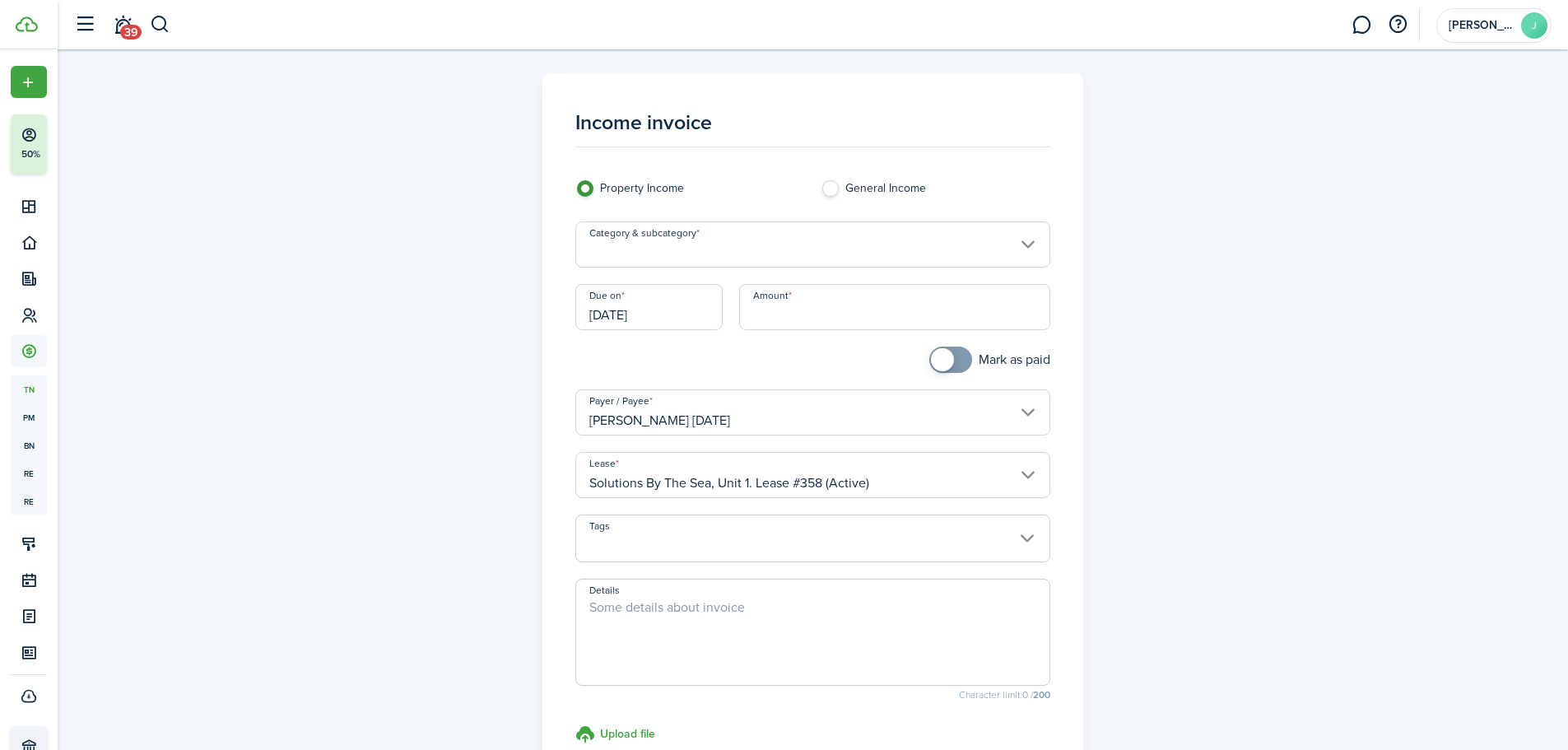
click at [898, 252] on input "Category & subcategory" at bounding box center [813, 244] width 475 height 46
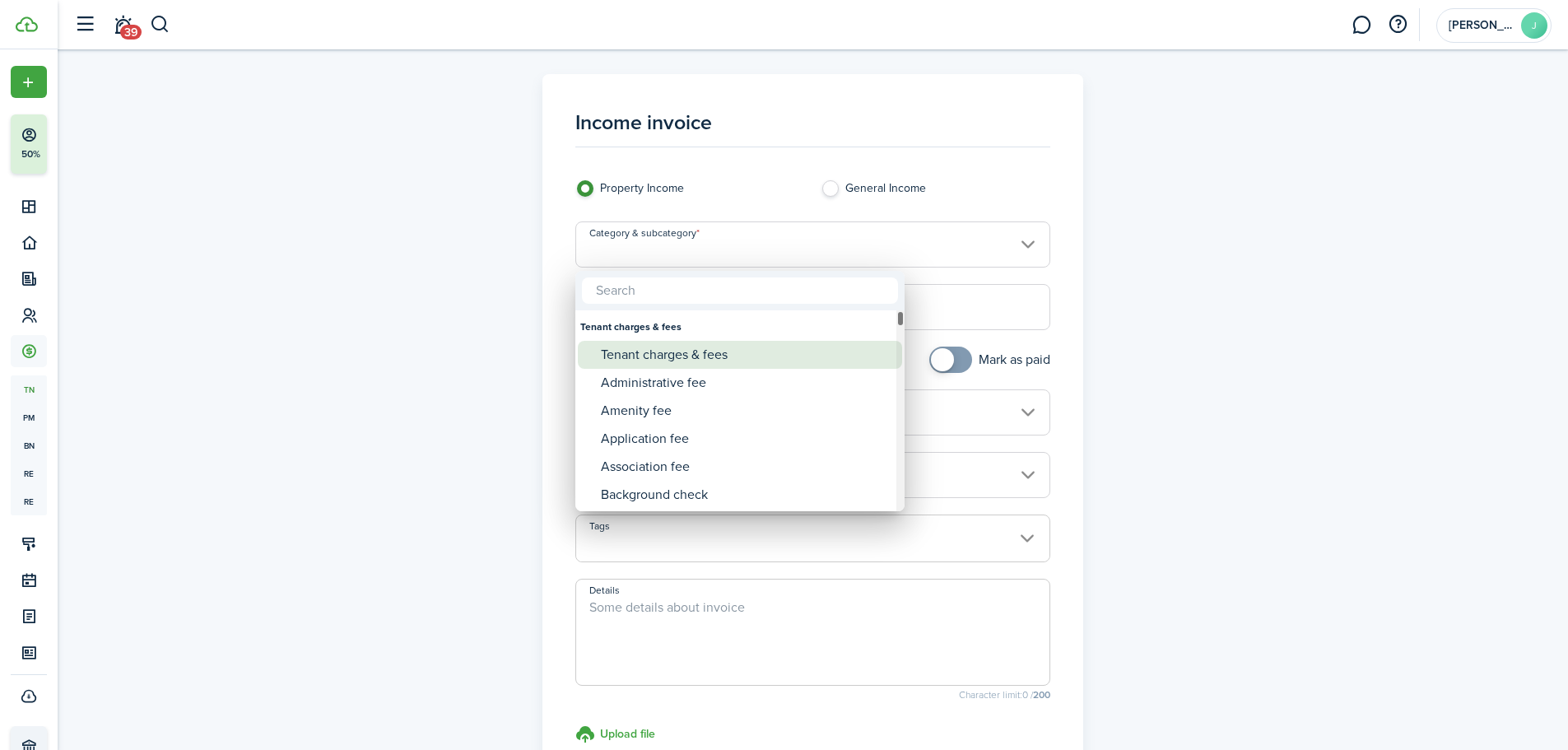
click at [688, 357] on div "Tenant charges & fees" at bounding box center [746, 355] width 292 height 28
type input "Tenant charges & fees"
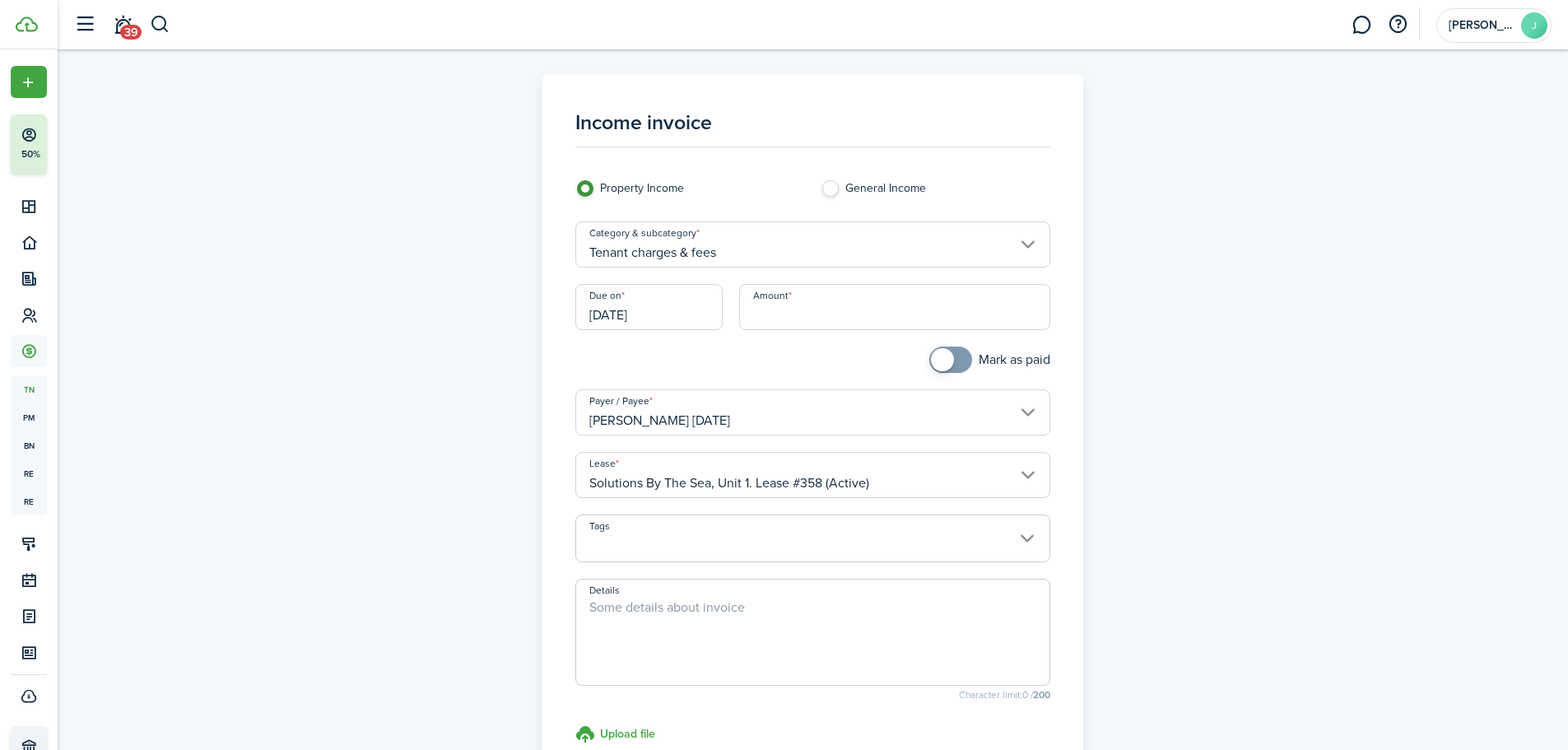
click at [755, 317] on input "Amount" at bounding box center [895, 307] width 311 height 46
type input "$260.00"
click at [814, 604] on textarea "Details" at bounding box center [812, 637] width 473 height 79
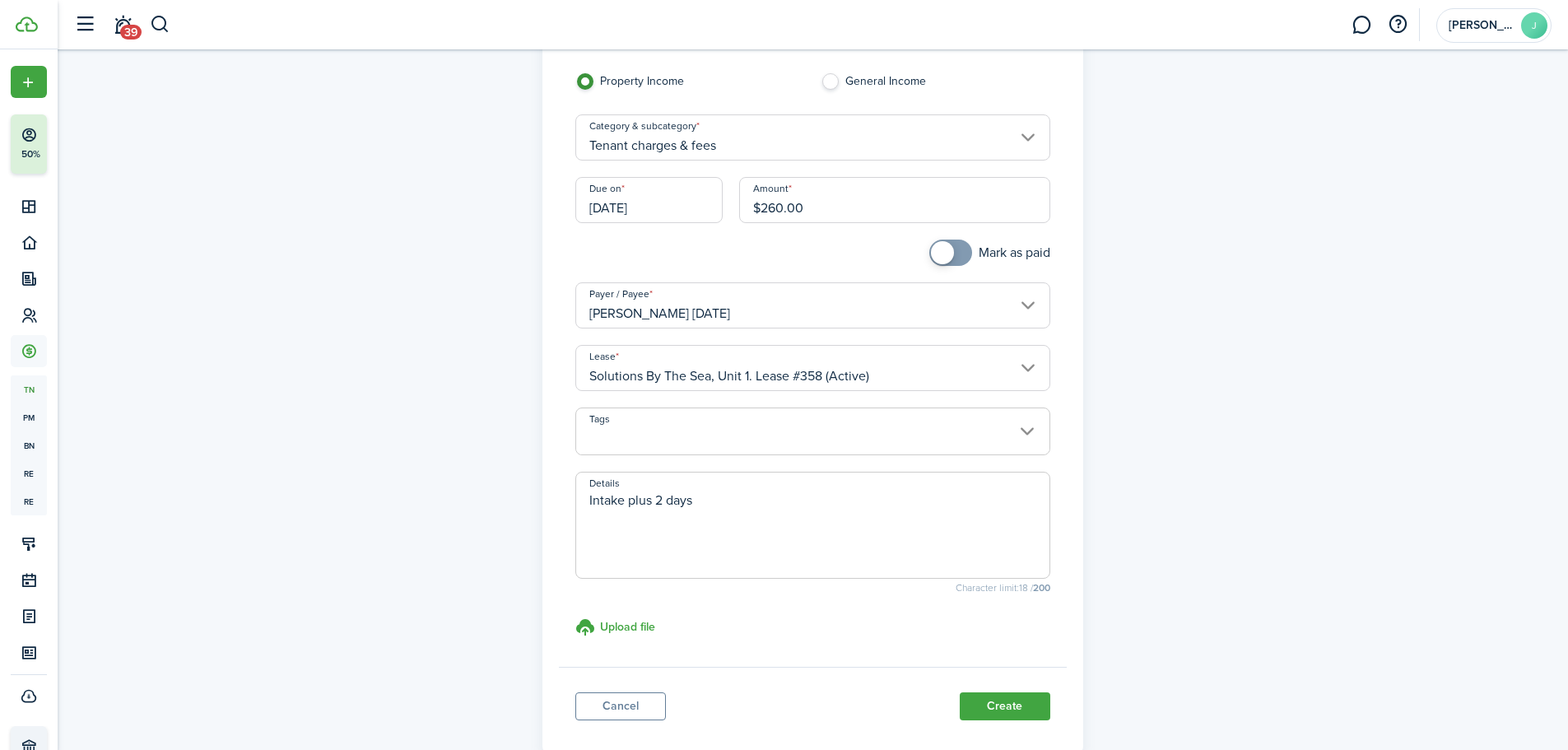
scroll to position [205, 0]
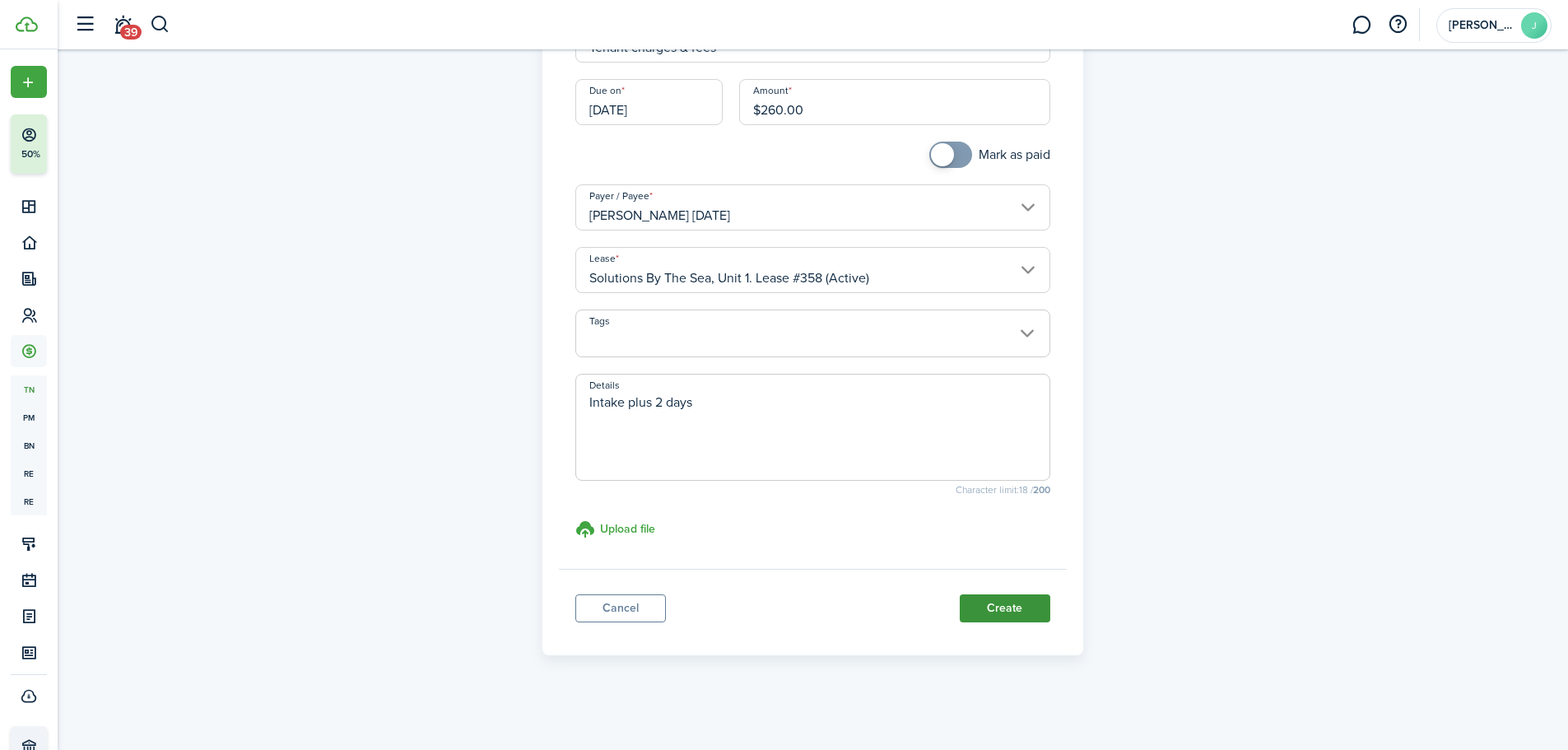
type textarea "Intake plus 2 days"
click at [1020, 594] on button "Create" at bounding box center [1005, 608] width 91 height 28
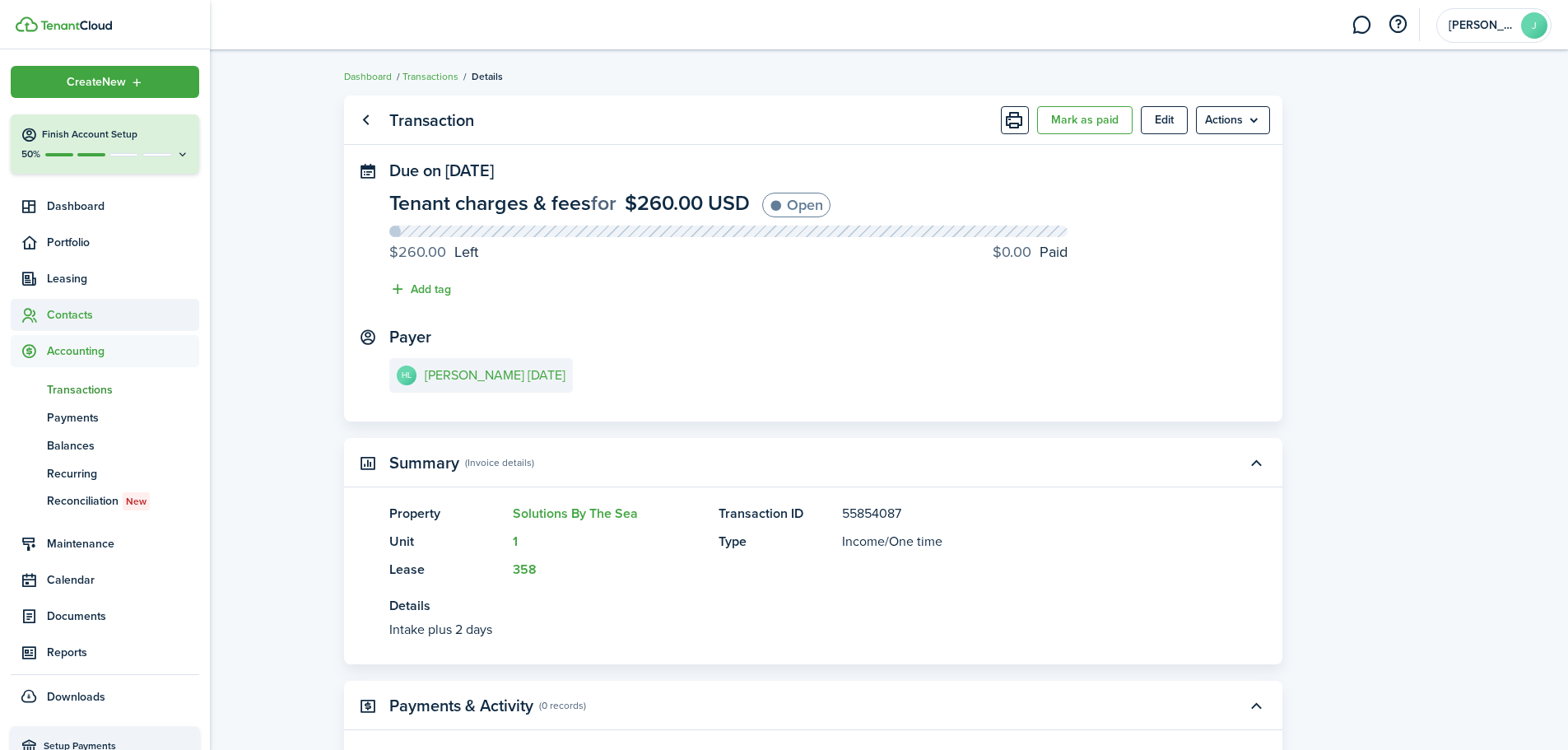
click at [62, 318] on span "Contacts" at bounding box center [123, 315] width 153 height 18
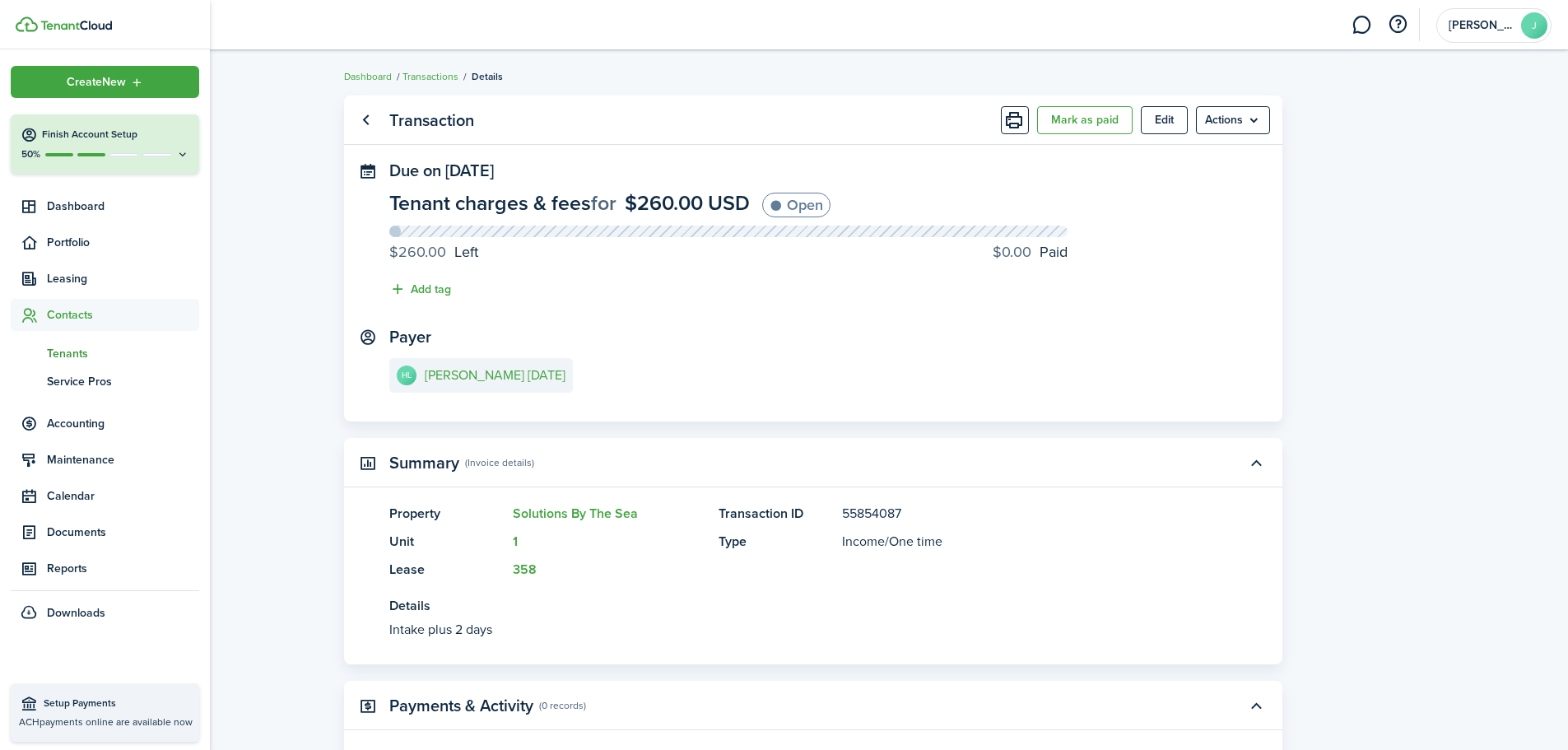
drag, startPoint x: 62, startPoint y: 327, endPoint x: 63, endPoint y: 346, distance: 19.0
click at [63, 346] on span "Tenants" at bounding box center [123, 354] width 153 height 18
